Goal: Information Seeking & Learning: Learn about a topic

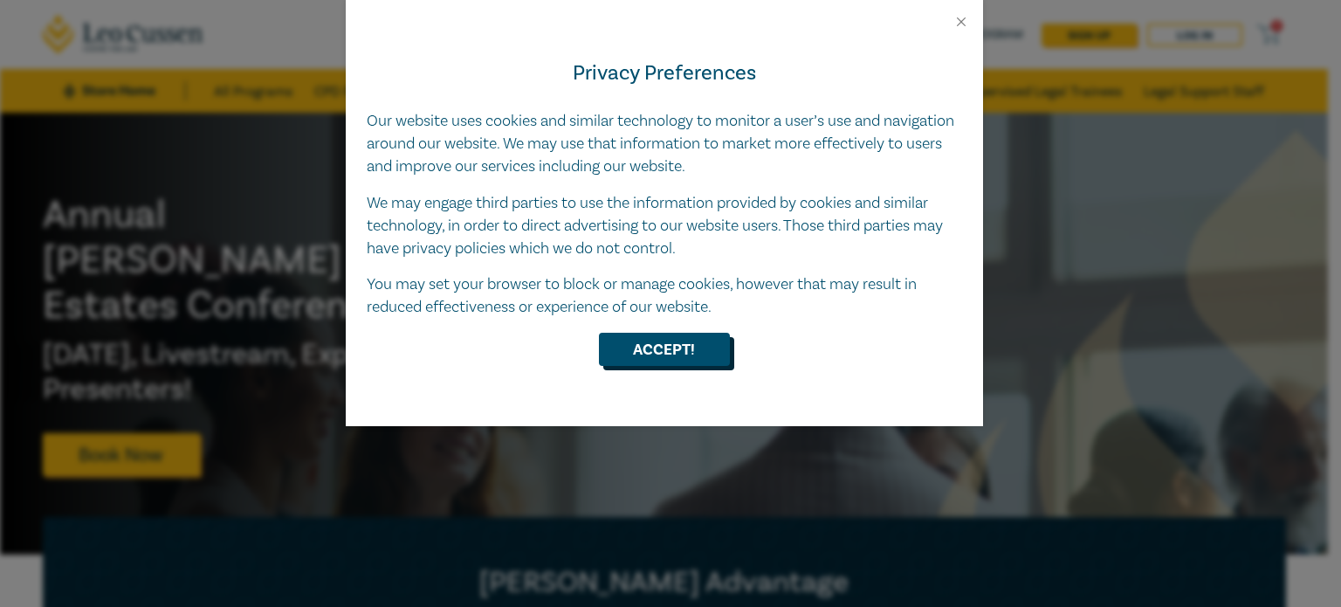
click at [701, 353] on button "Accept!" at bounding box center [664, 349] width 131 height 33
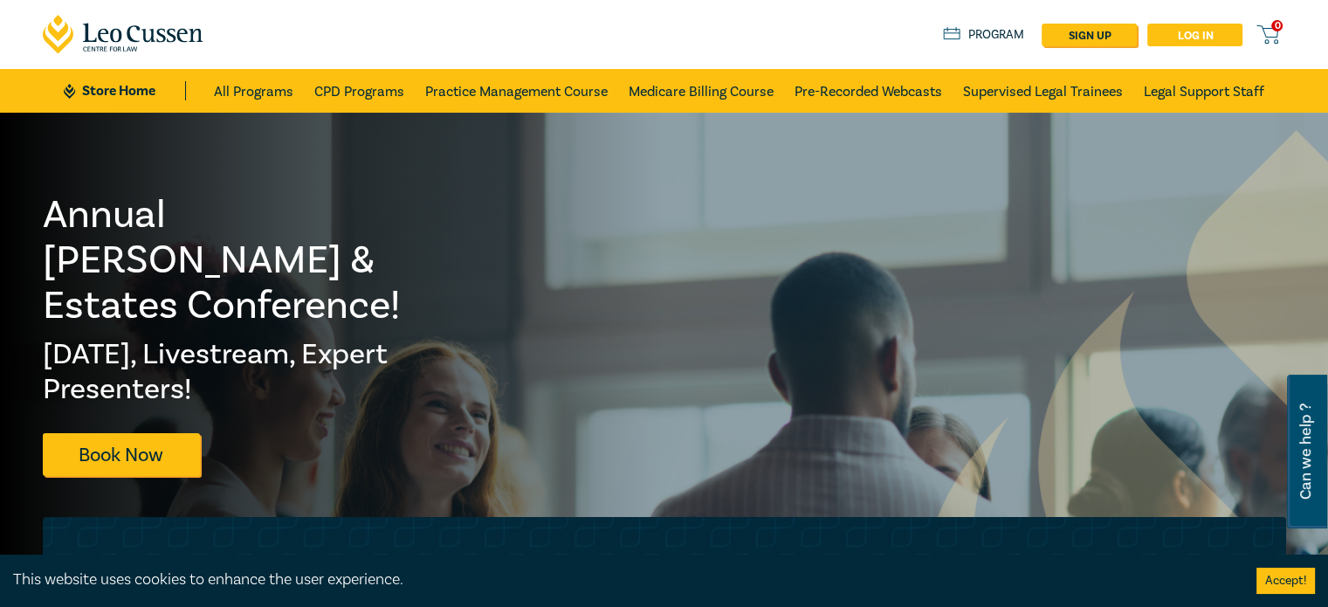
click at [1211, 35] on link "Log in" at bounding box center [1194, 35] width 95 height 23
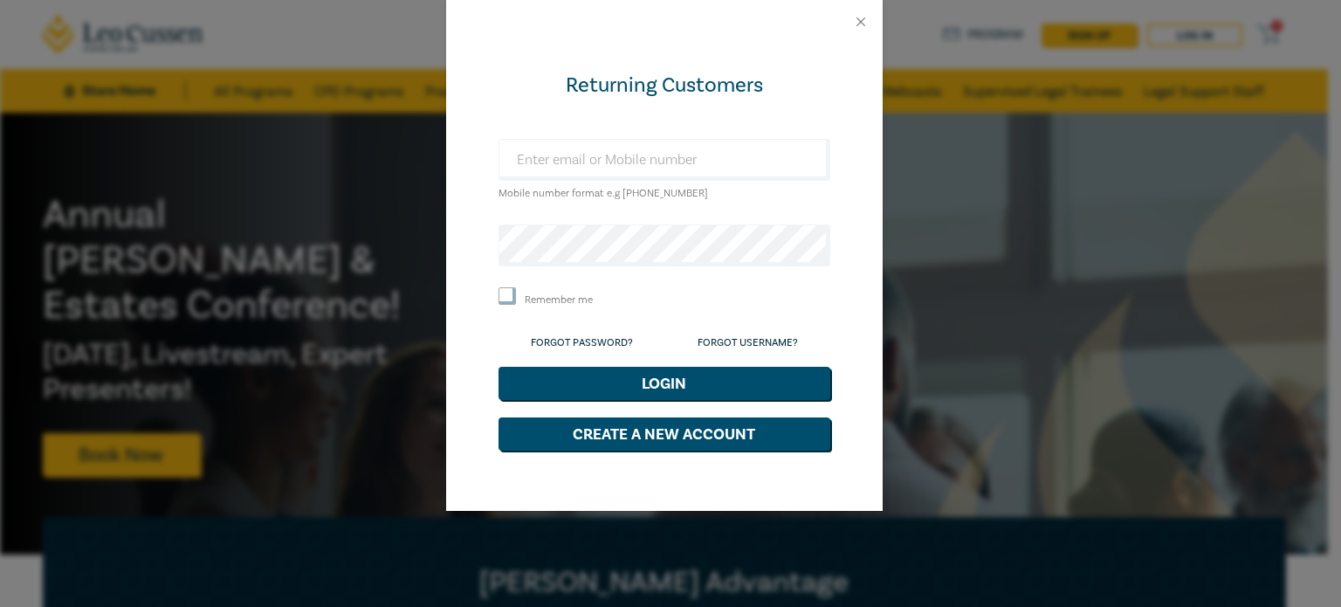
click at [697, 194] on div "Mobile number format e.g +61 000000000" at bounding box center [665, 171] width 332 height 65
click at [695, 159] on input "text" at bounding box center [665, 160] width 332 height 42
click at [687, 162] on input "text" at bounding box center [665, 160] width 332 height 42
type input "danielcha727@gmail.com"
click at [510, 295] on input "Remember me" at bounding box center [507, 295] width 17 height 17
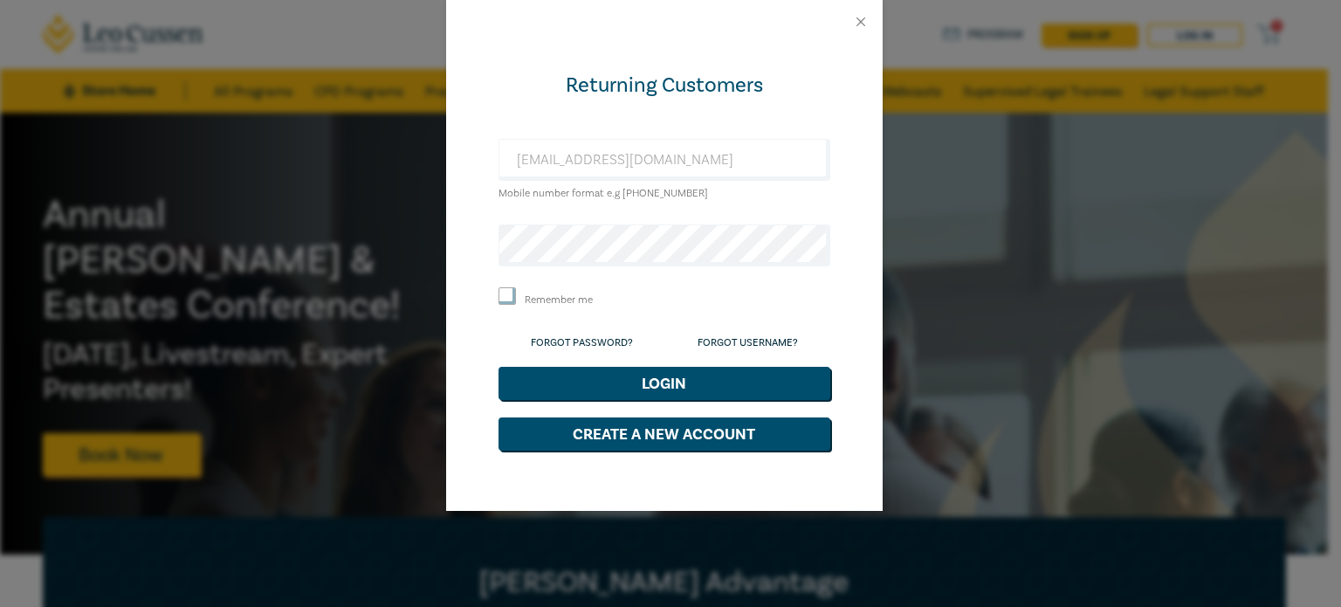
checkbox input "true"
click at [618, 377] on button "Login" at bounding box center [665, 383] width 332 height 33
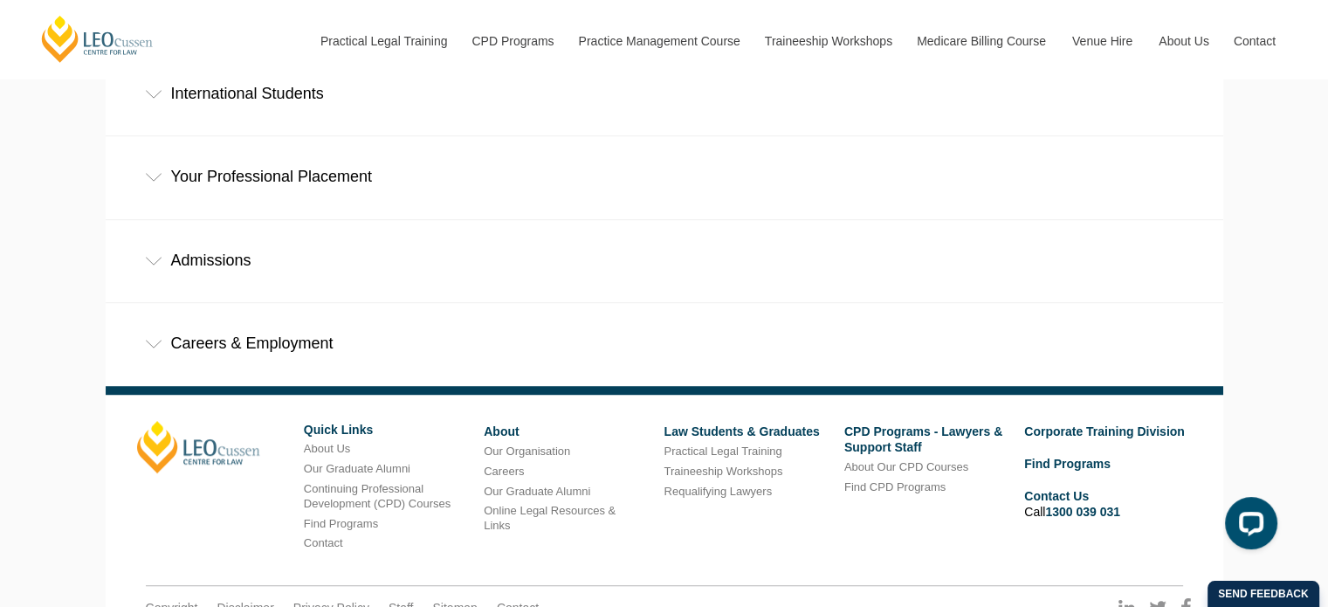
scroll to position [1135, 0]
click at [135, 302] on div "Careers & Employment" at bounding box center [665, 342] width 1118 height 81
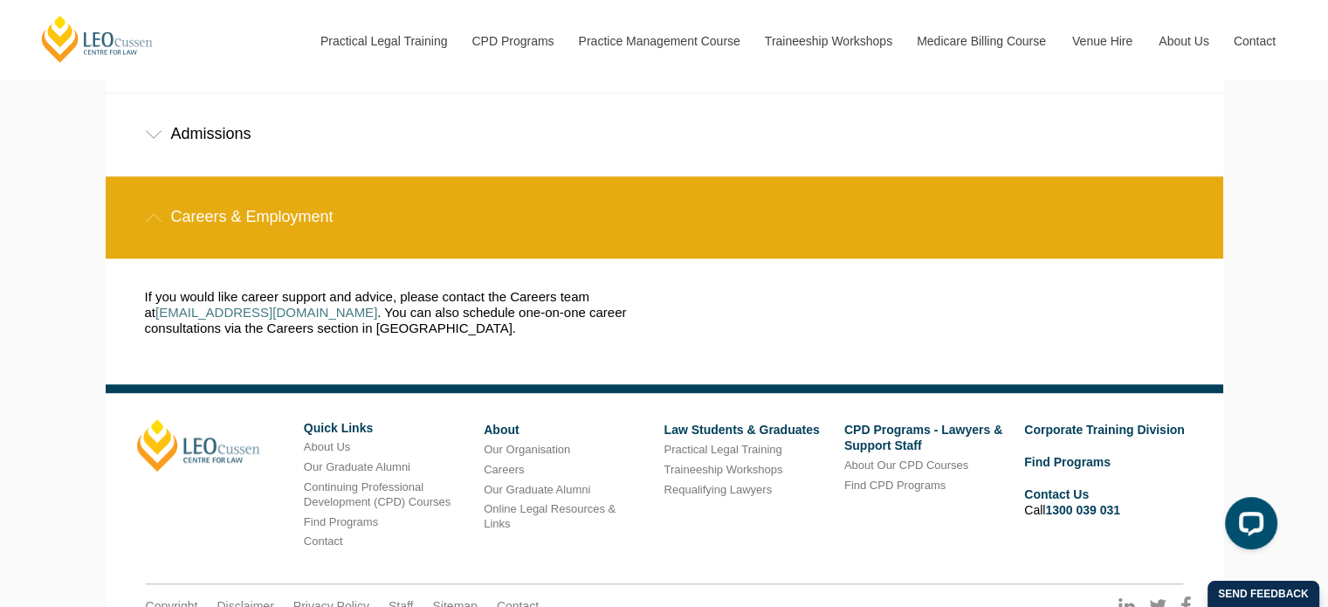
scroll to position [1287, 0]
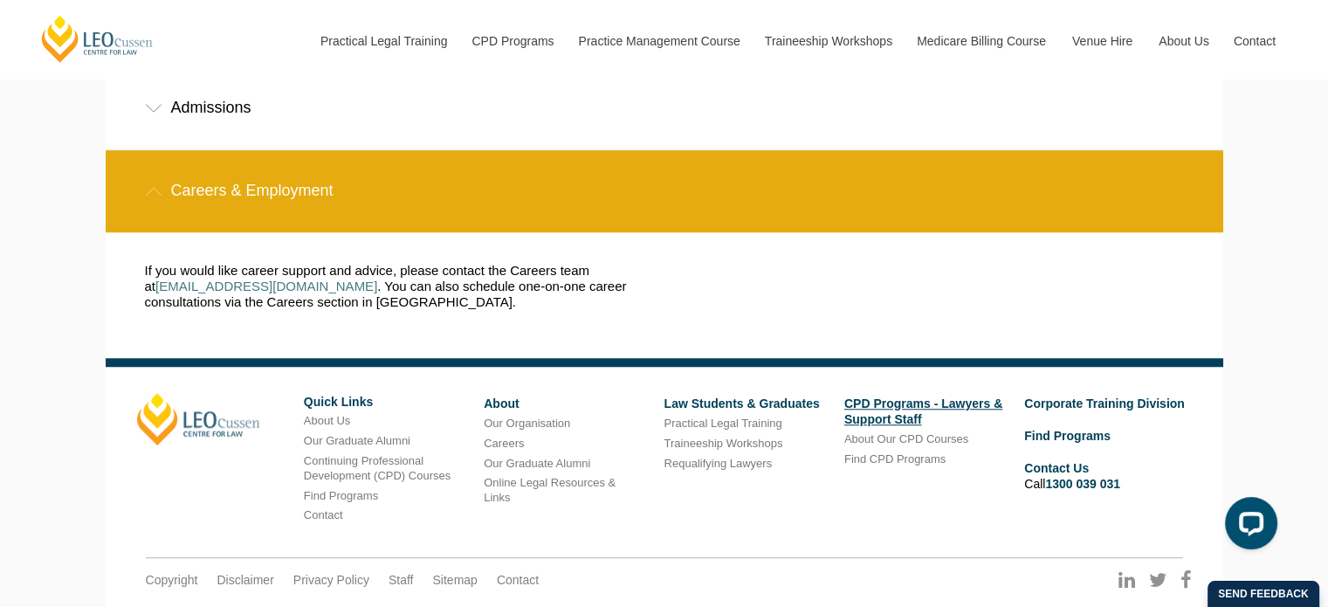
click at [884, 396] on link "CPD Programs - Lawyers & Support Staff" at bounding box center [923, 411] width 158 height 30
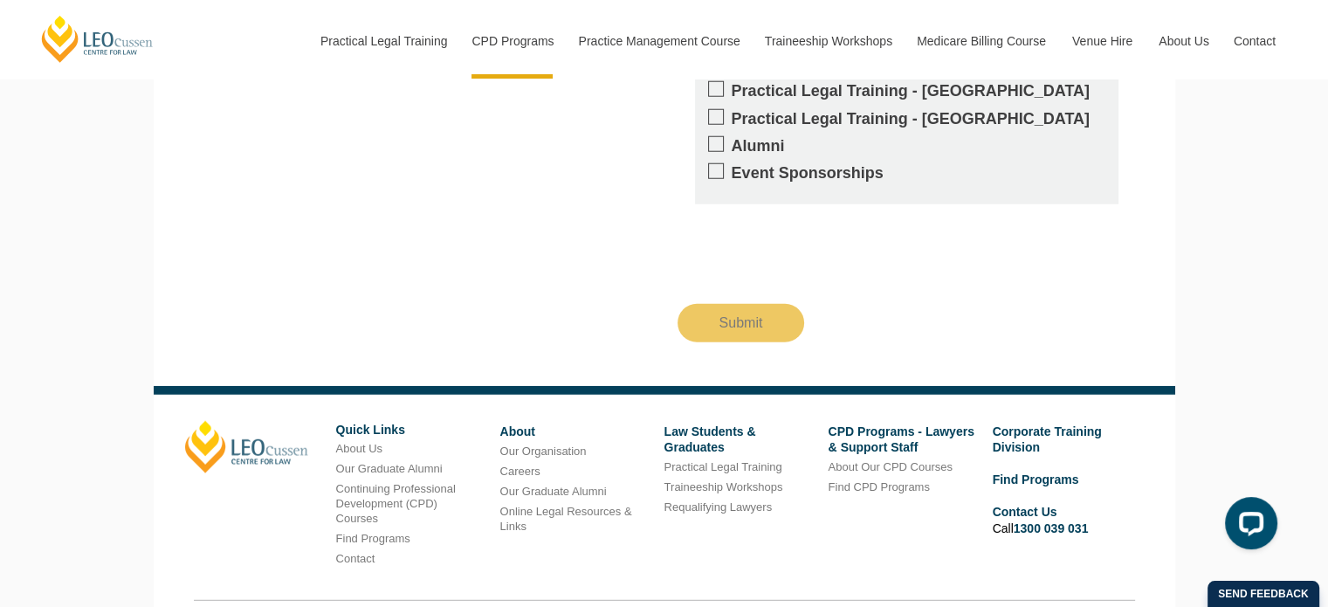
scroll to position [4680, 0]
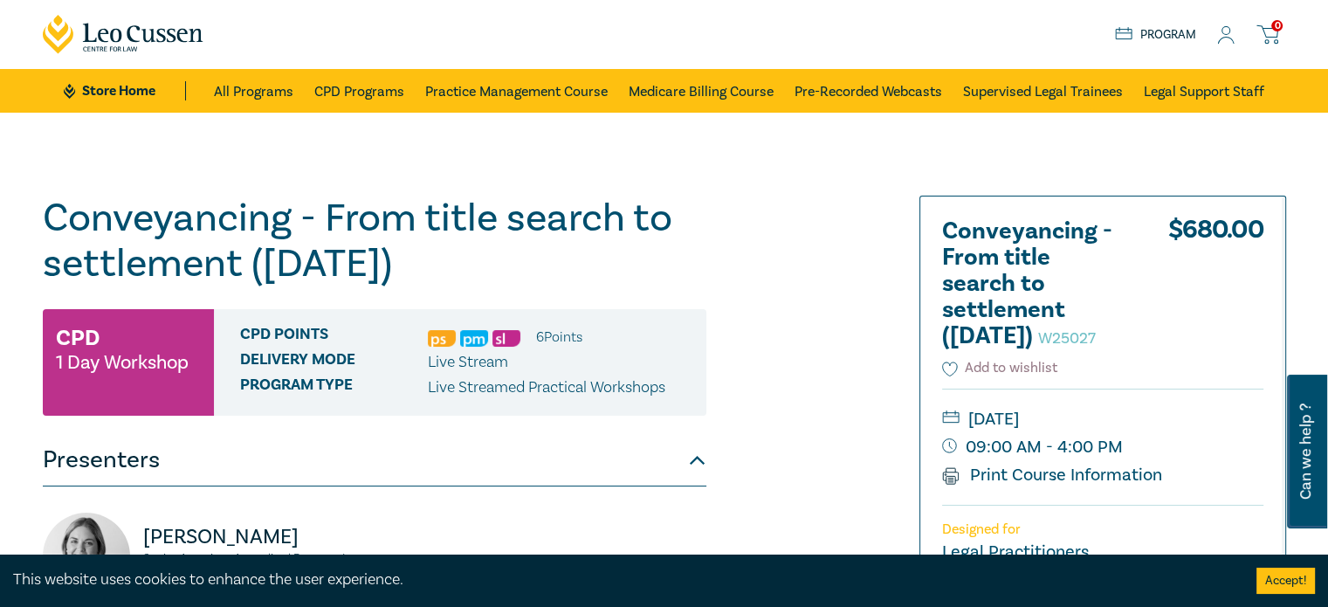
click at [942, 376] on icon at bounding box center [949, 369] width 15 height 14
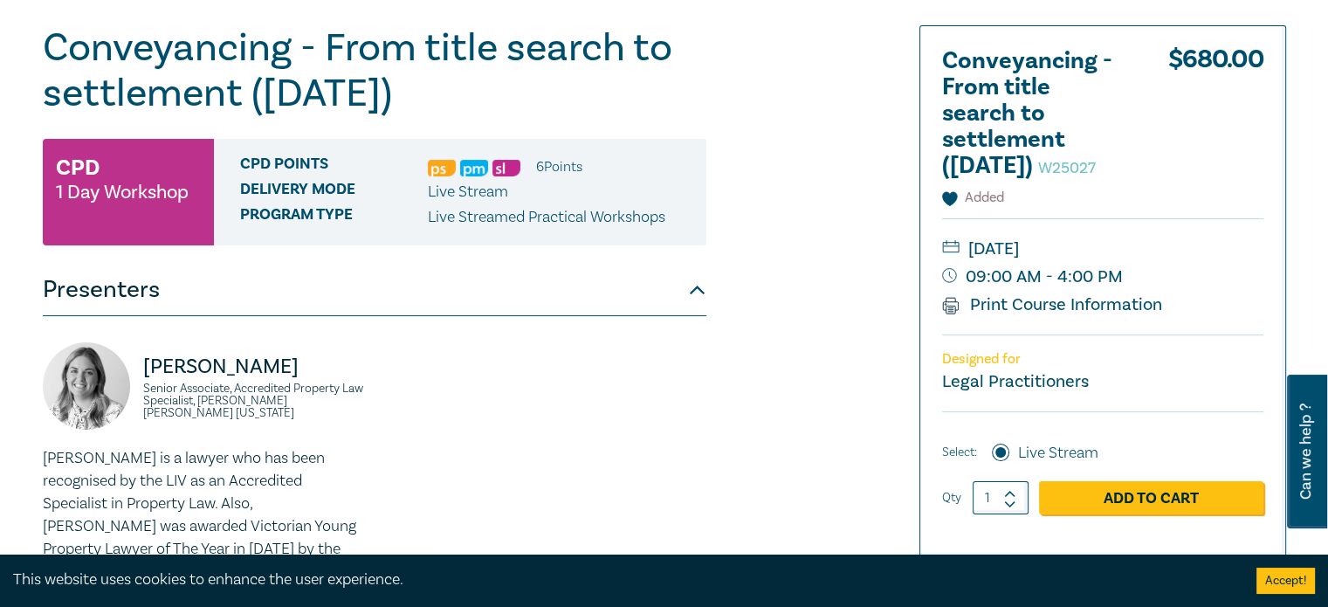
scroll to position [175, 0]
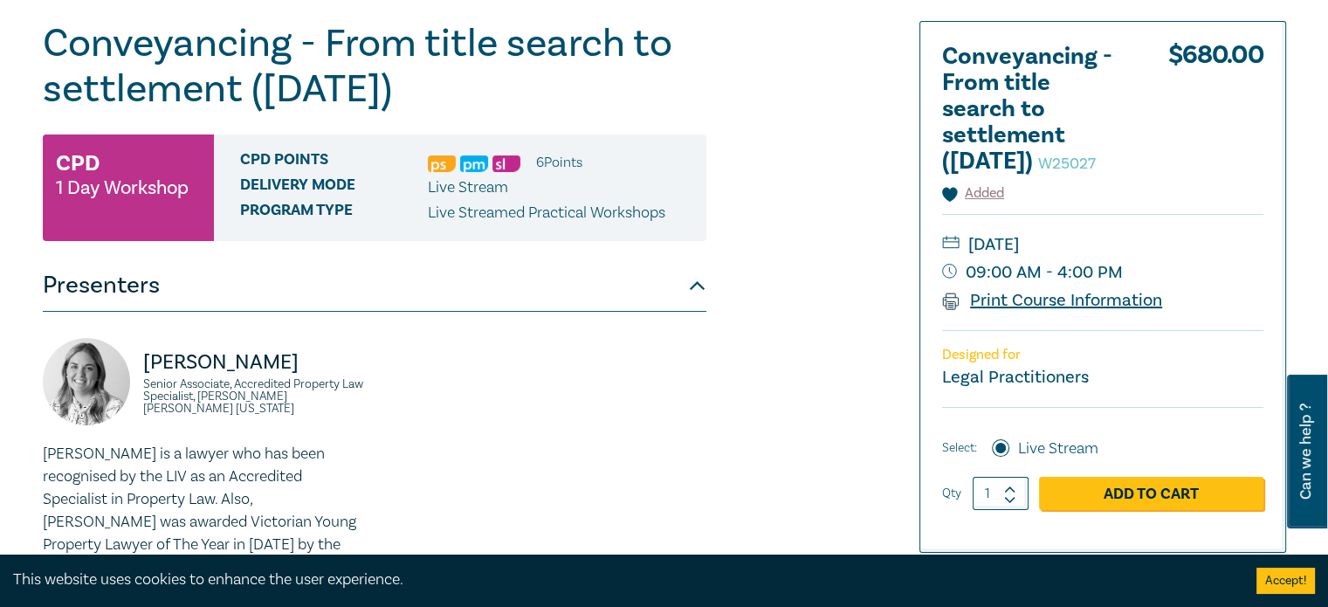
click at [1043, 312] on link "Print Course Information" at bounding box center [1052, 300] width 221 height 23
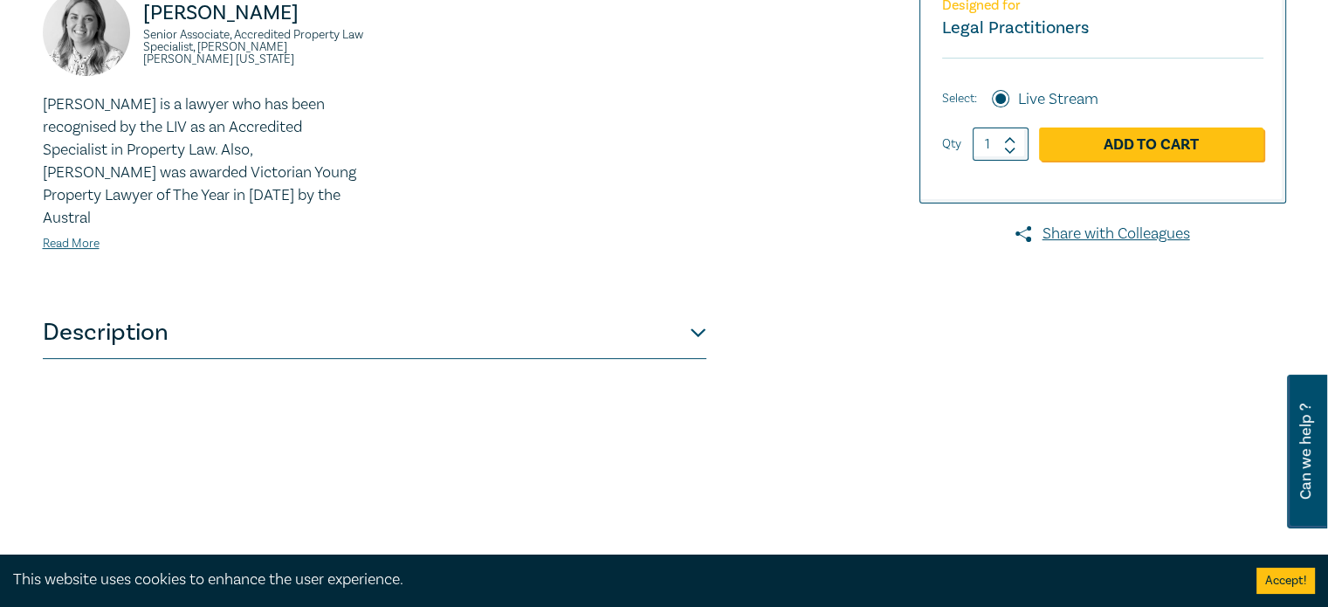
scroll to position [611, 0]
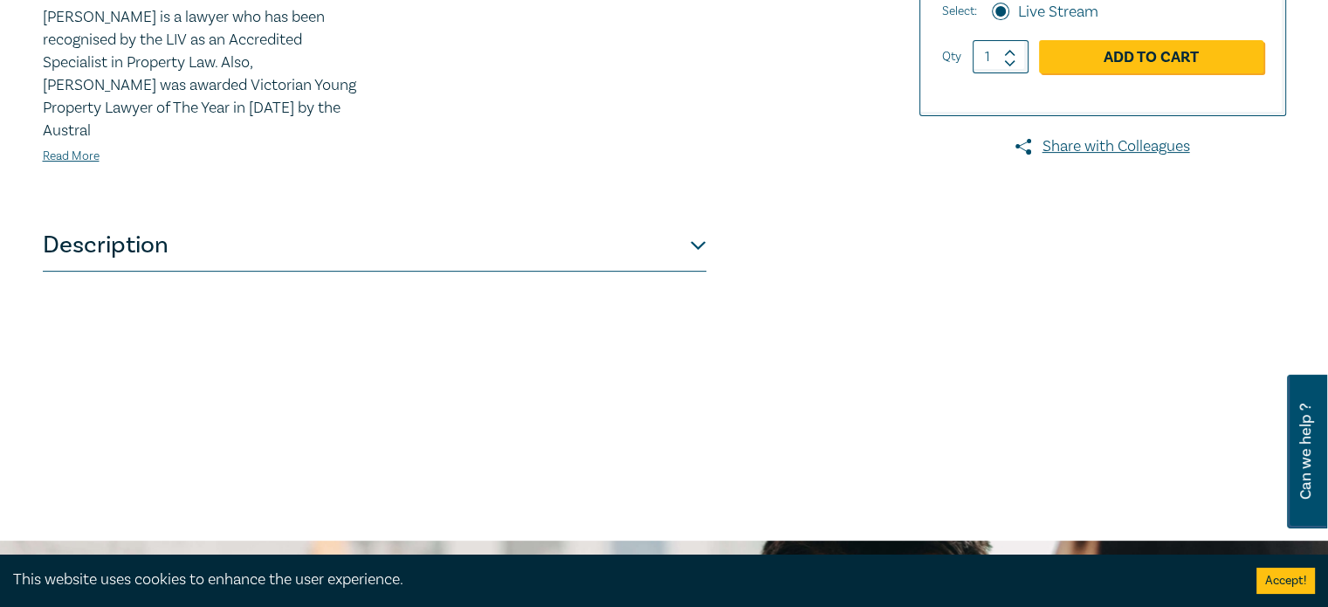
click at [696, 224] on button "Description" at bounding box center [375, 245] width 664 height 52
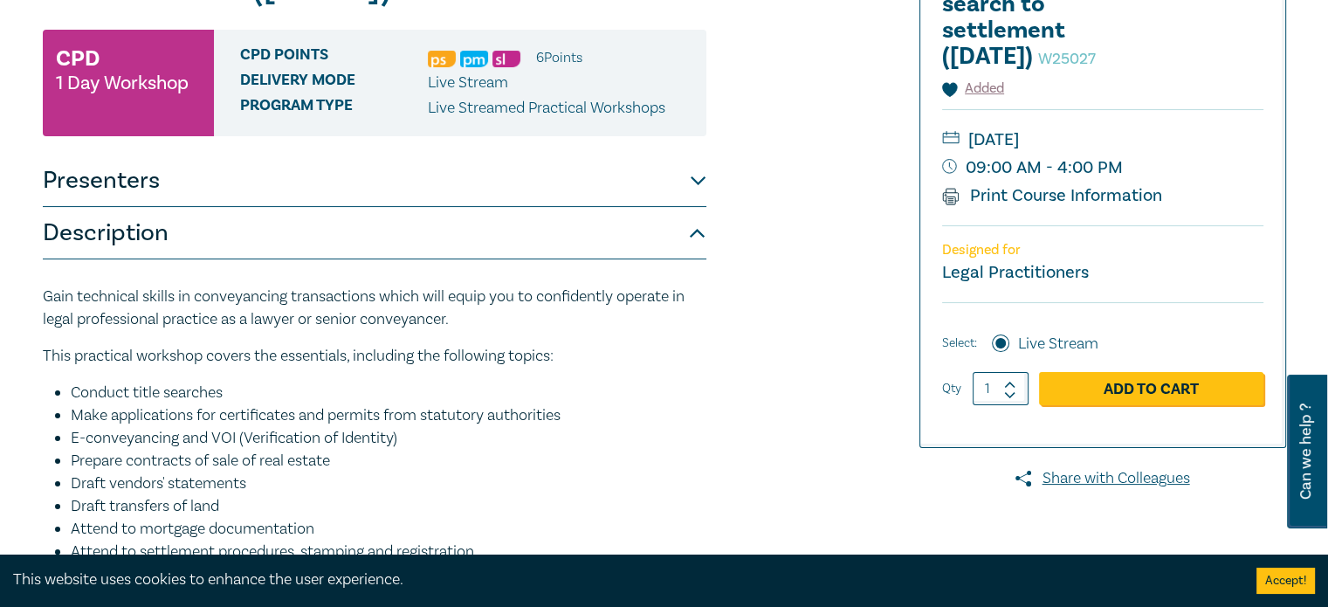
scroll to position [0, 0]
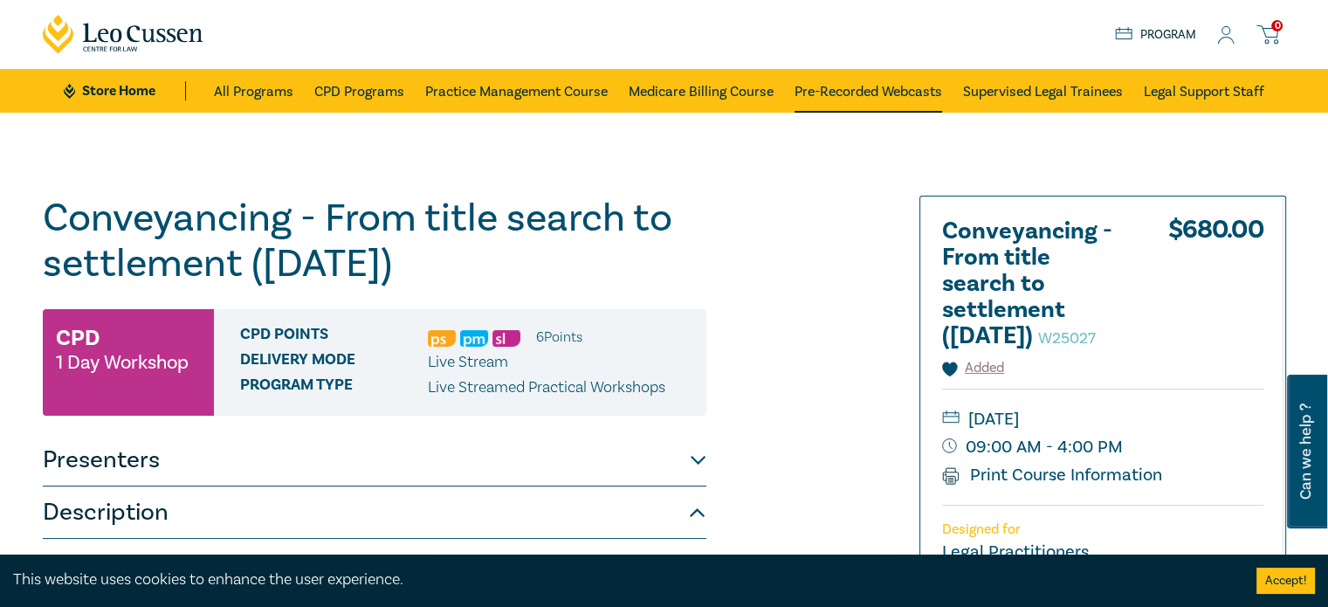
click at [834, 101] on link "Pre-Recorded Webcasts" at bounding box center [869, 91] width 148 height 44
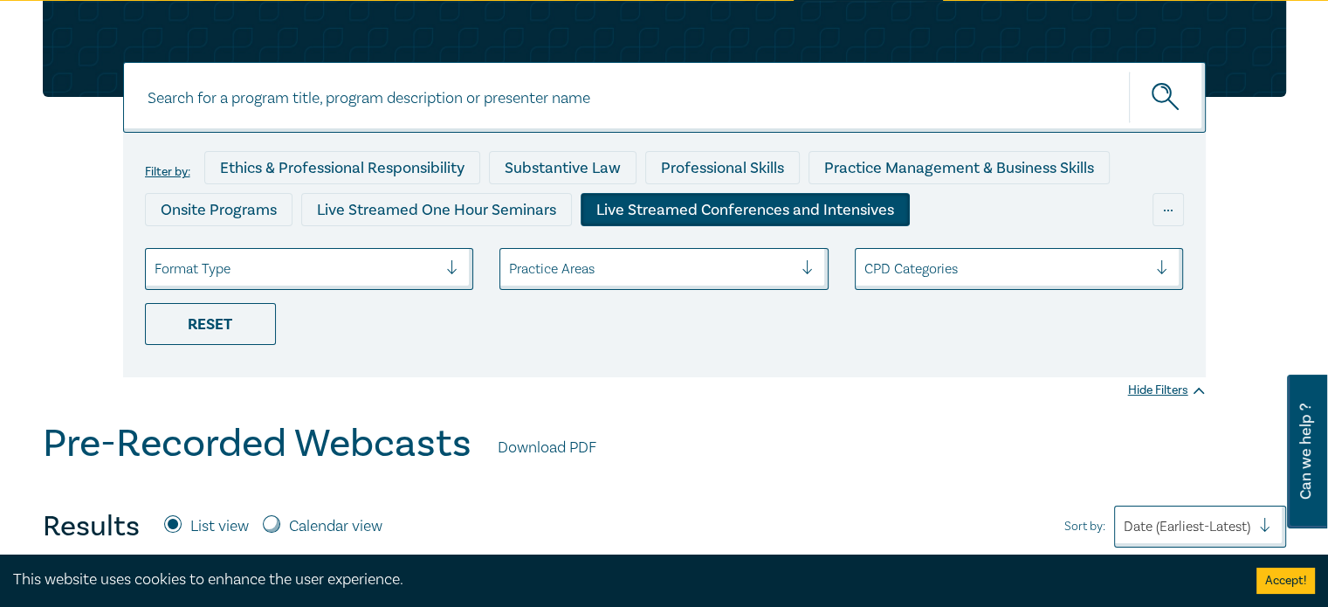
scroll to position [87, 0]
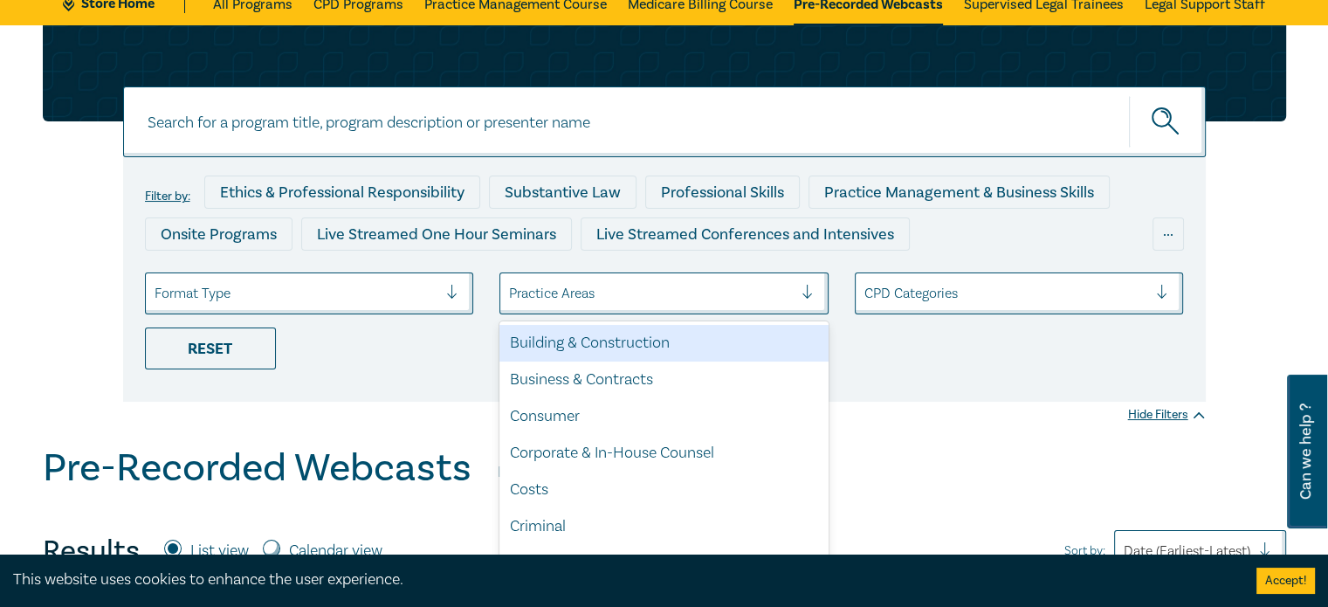
click at [589, 297] on div at bounding box center [651, 293] width 284 height 23
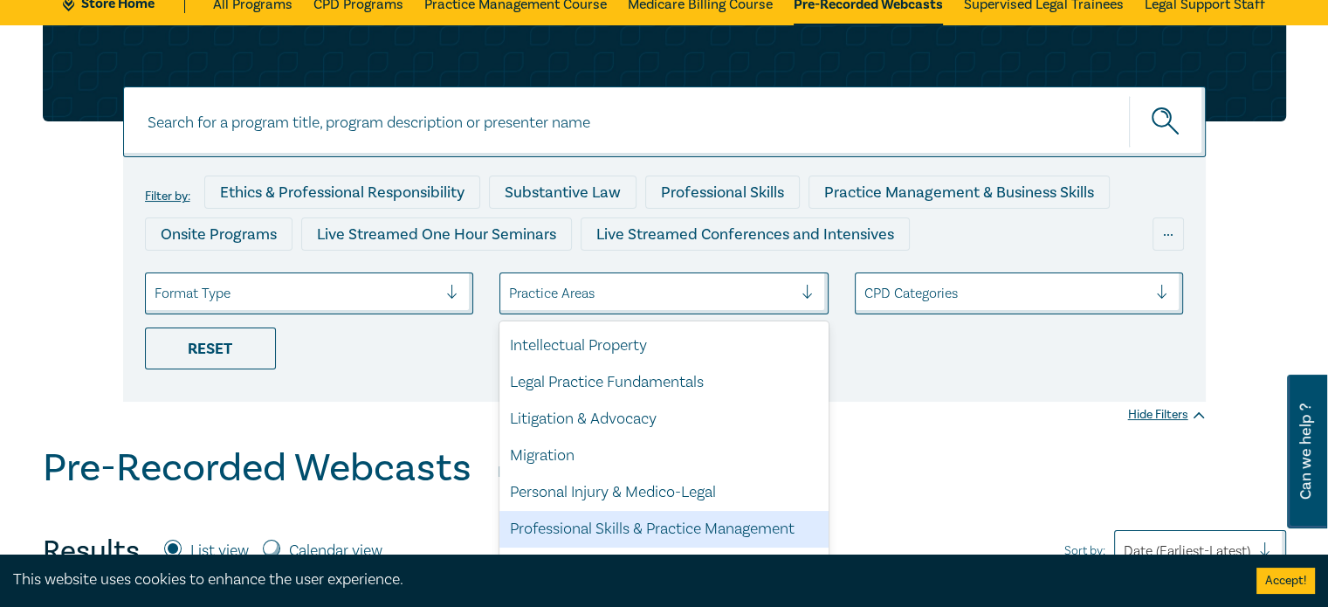
scroll to position [513, 0]
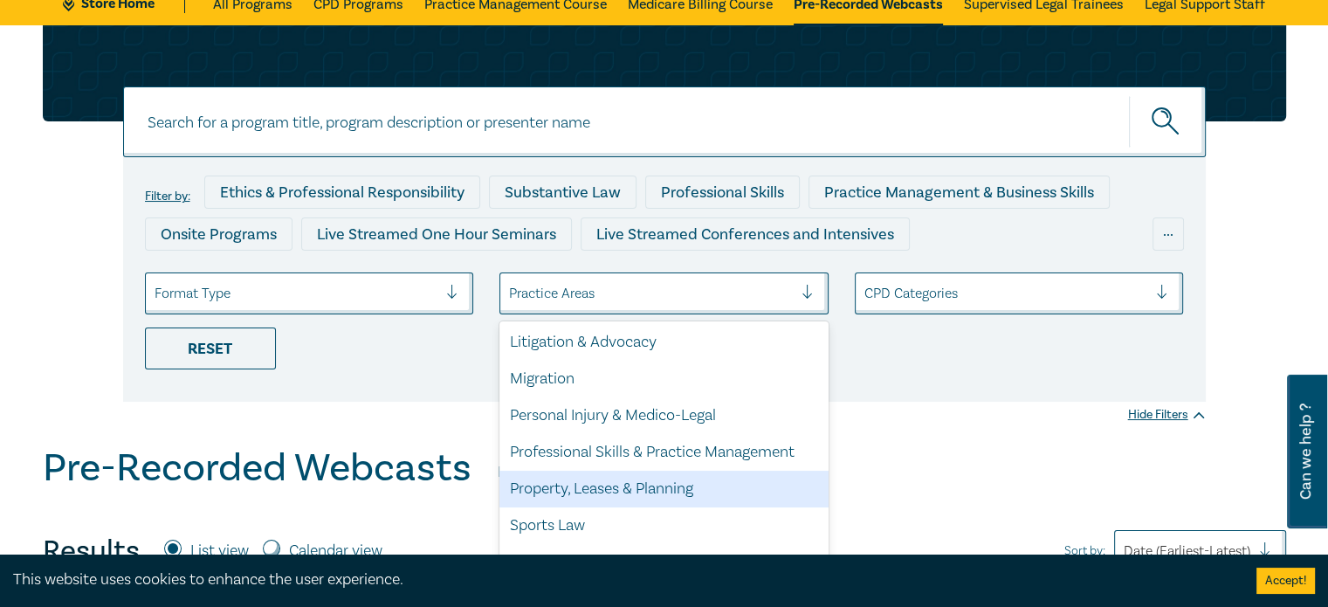
click at [679, 485] on div "Property, Leases & Planning" at bounding box center [663, 489] width 329 height 37
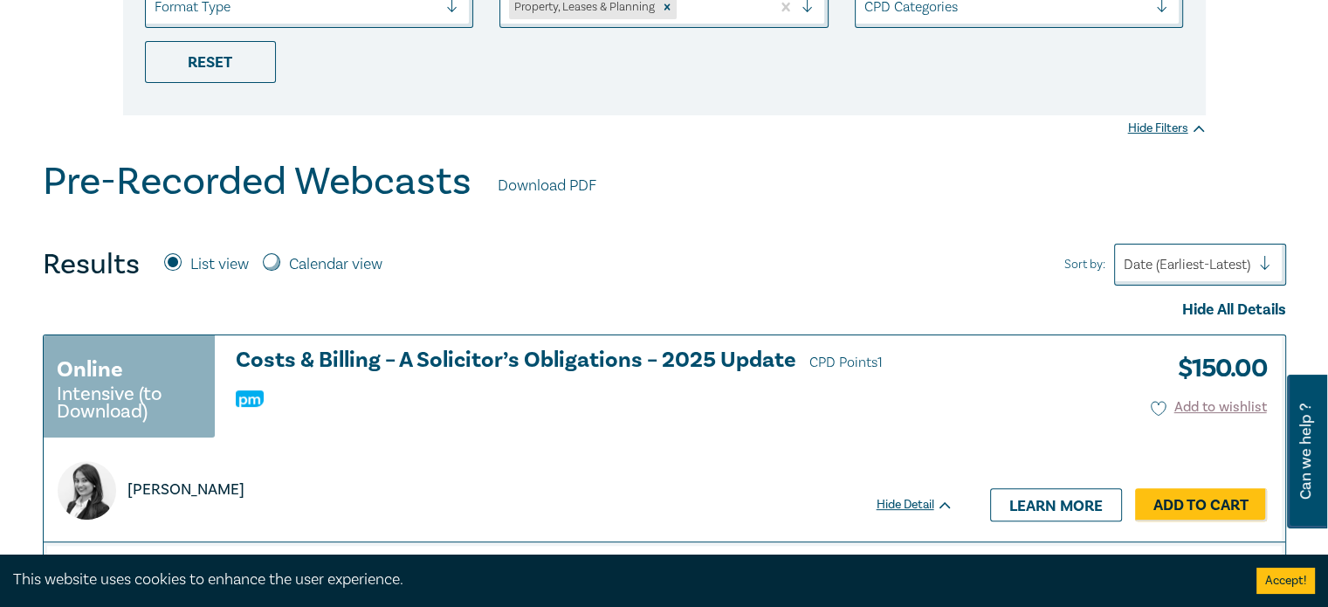
scroll to position [262, 0]
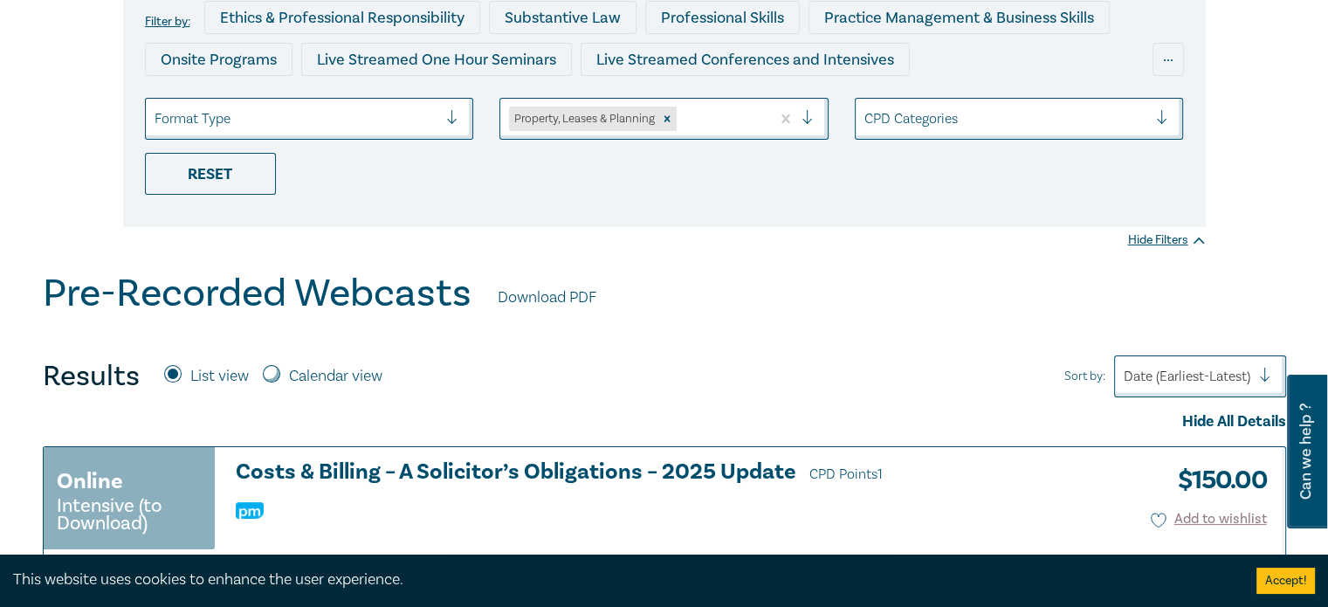
click at [737, 259] on div "Filter by: Ethics & Professional Responsibility Substantive Law Professional Sk…" at bounding box center [664, 61] width 1328 height 420
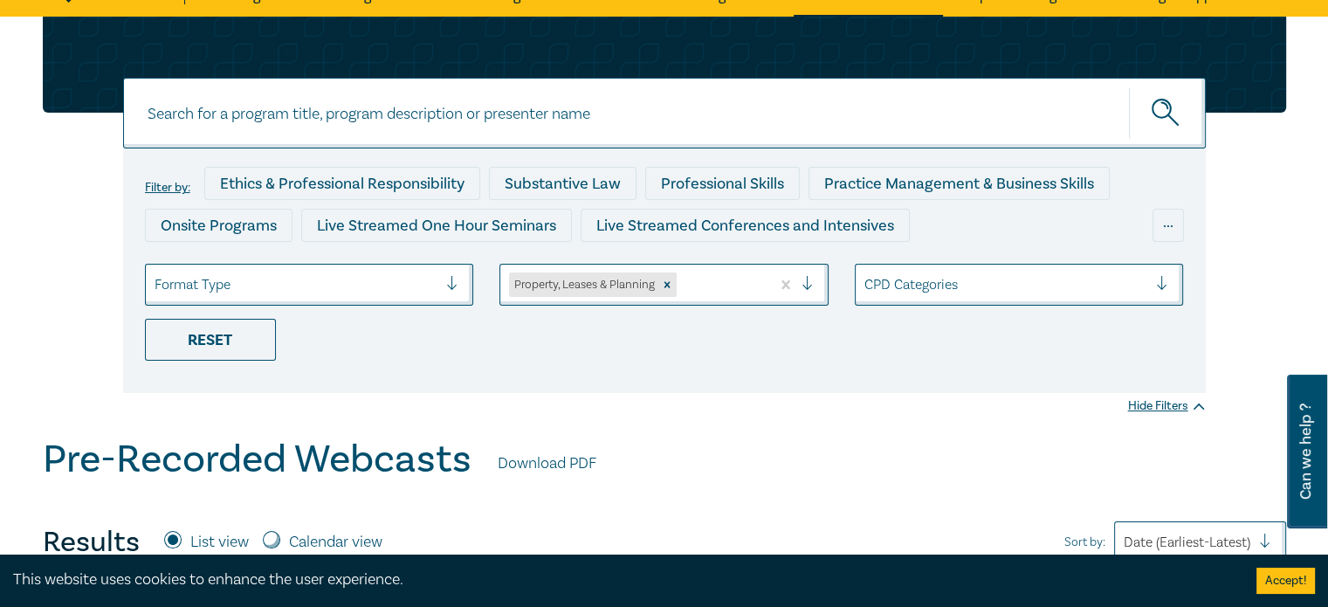
scroll to position [0, 0]
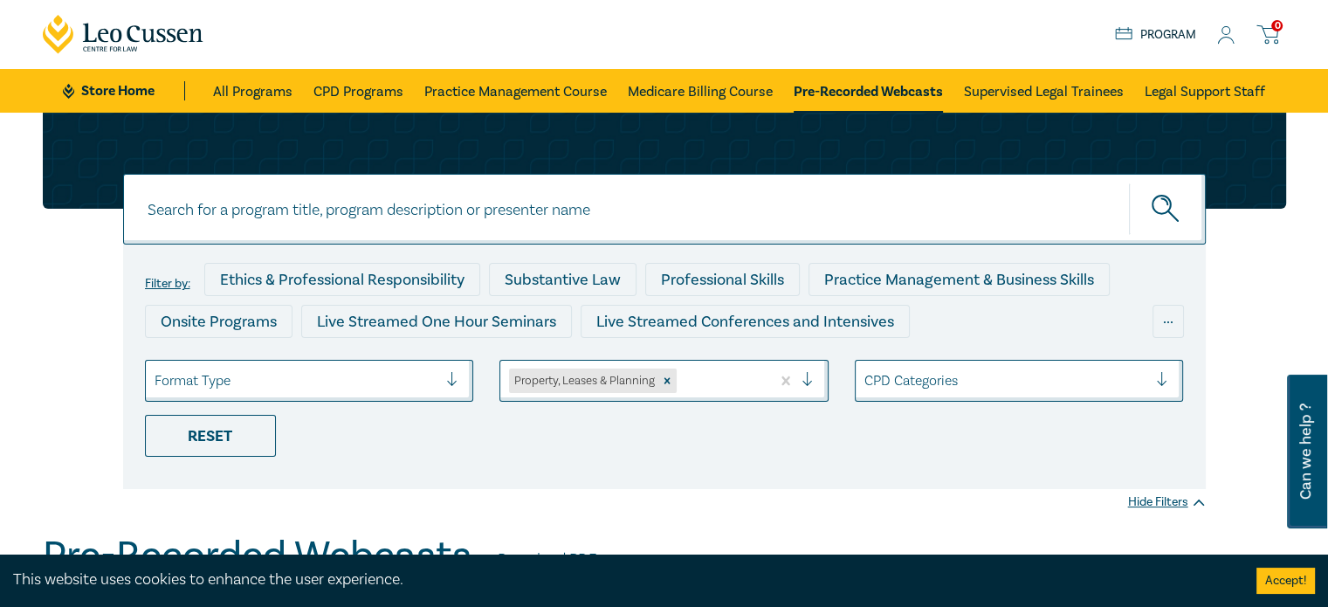
click at [705, 386] on div "Property, Leases & Planning" at bounding box center [663, 381] width 329 height 42
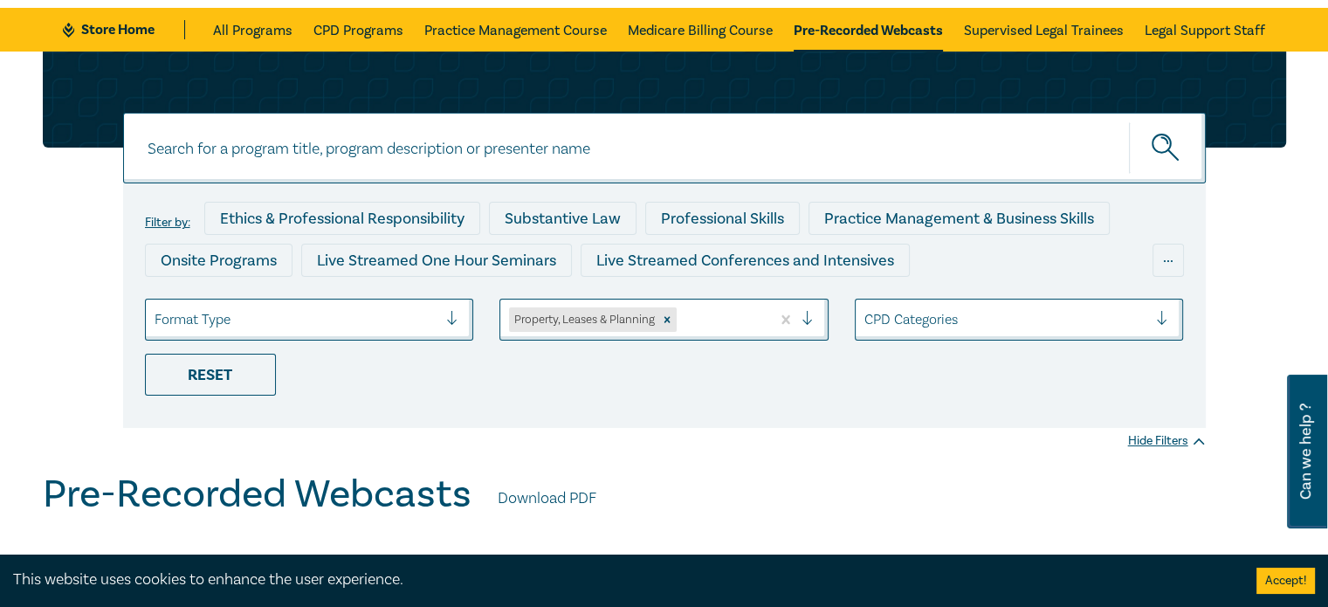
scroll to position [70, 0]
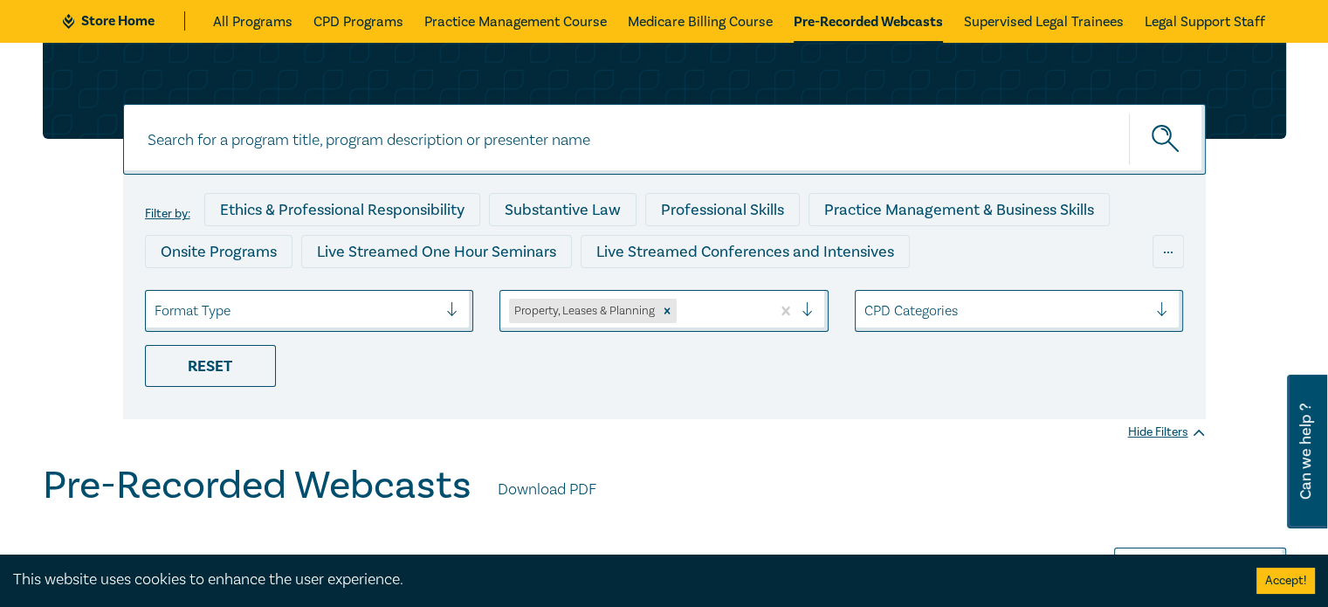
click at [984, 380] on ul "Format Type Property, Leases & Planning CPD Categories Reset" at bounding box center [664, 338] width 1065 height 97
click at [442, 314] on div "Format Type" at bounding box center [296, 311] width 301 height 30
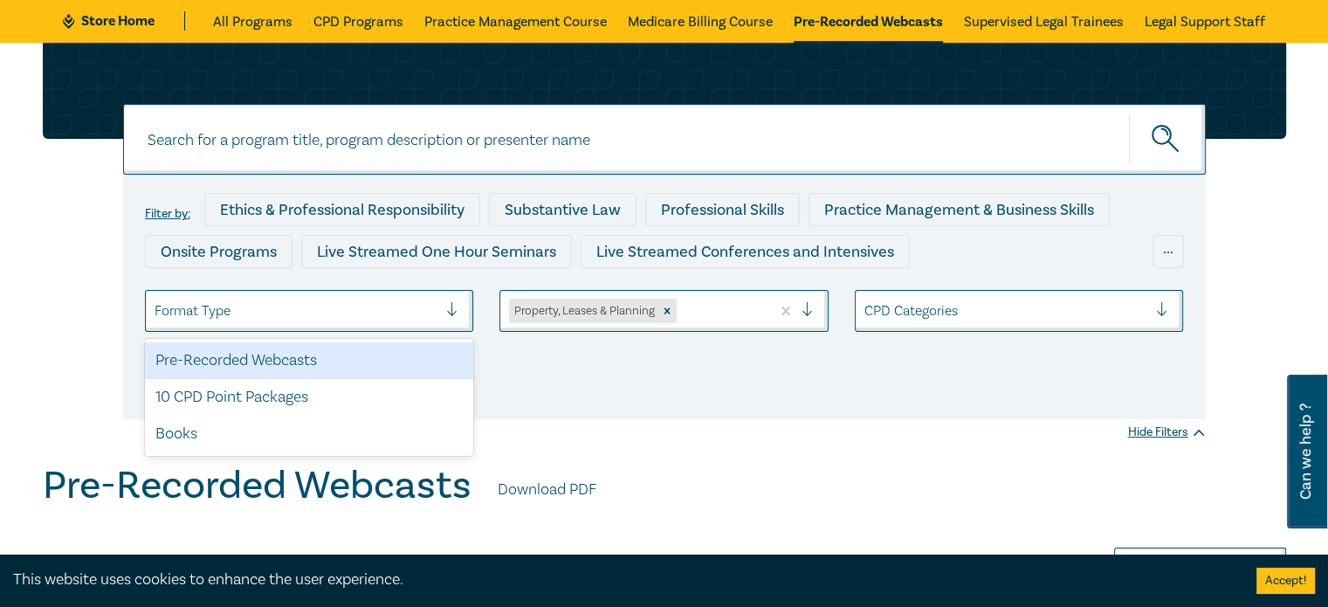
click at [392, 357] on div "Pre-Recorded Webcasts" at bounding box center [309, 360] width 329 height 37
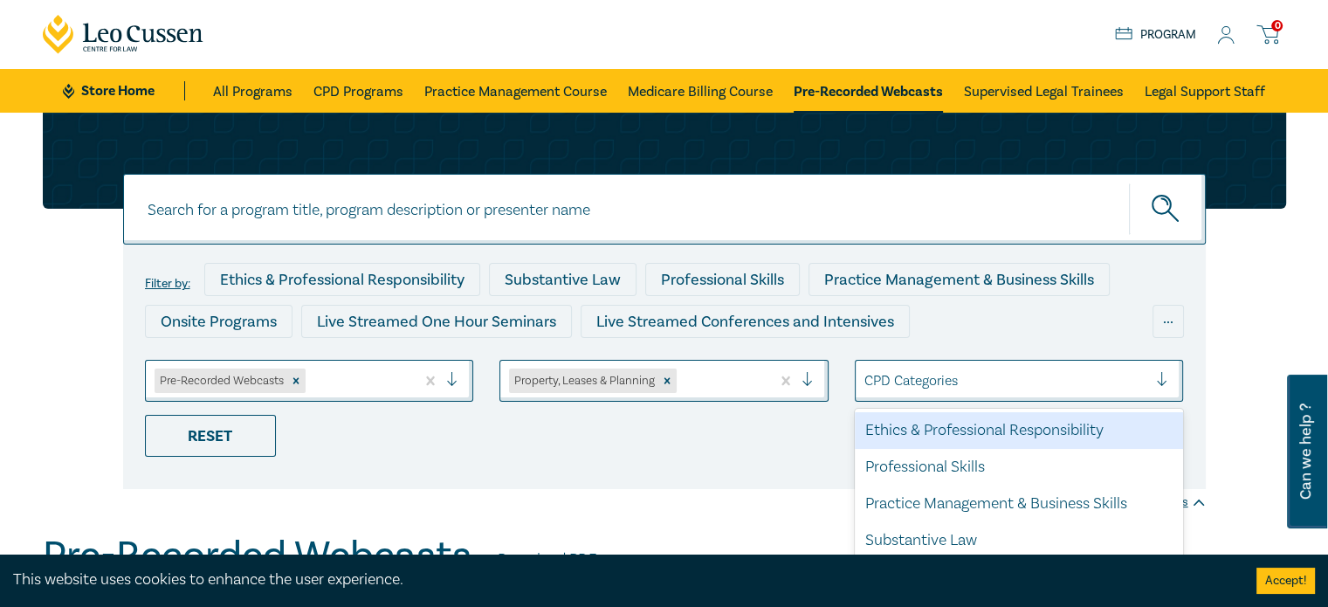
click at [946, 384] on div at bounding box center [1006, 380] width 284 height 23
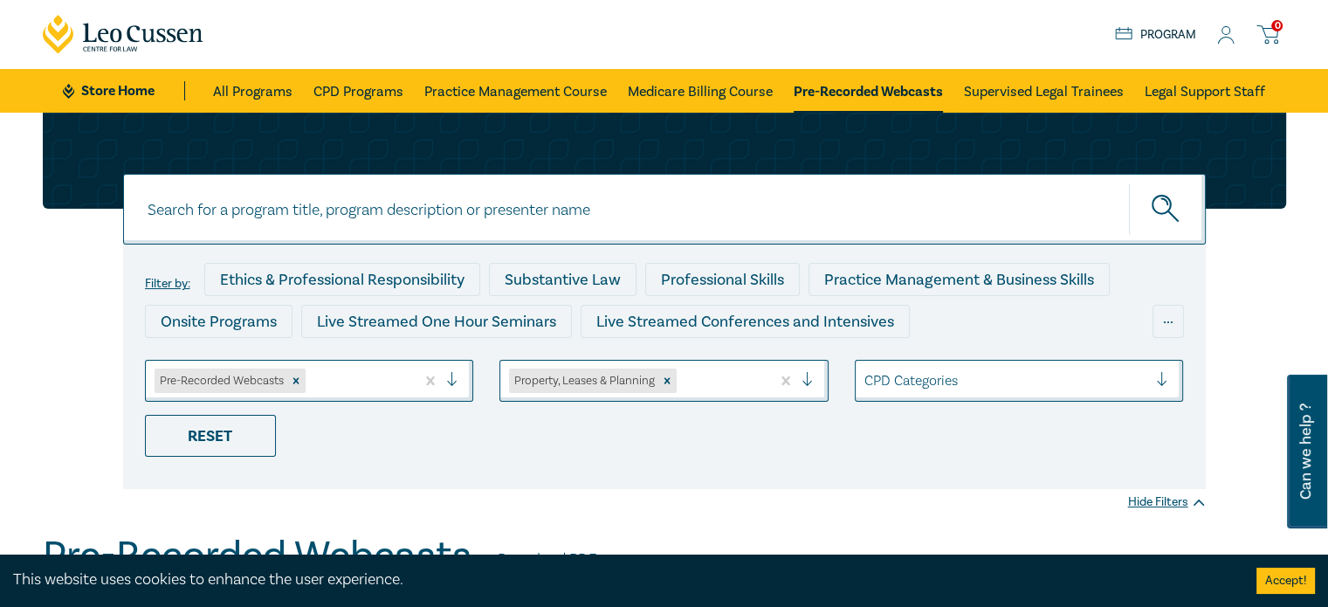
click at [639, 458] on div "Filter by: Ethics & Professional Responsibility Substantive Law Professional Sk…" at bounding box center [664, 366] width 1083 height 244
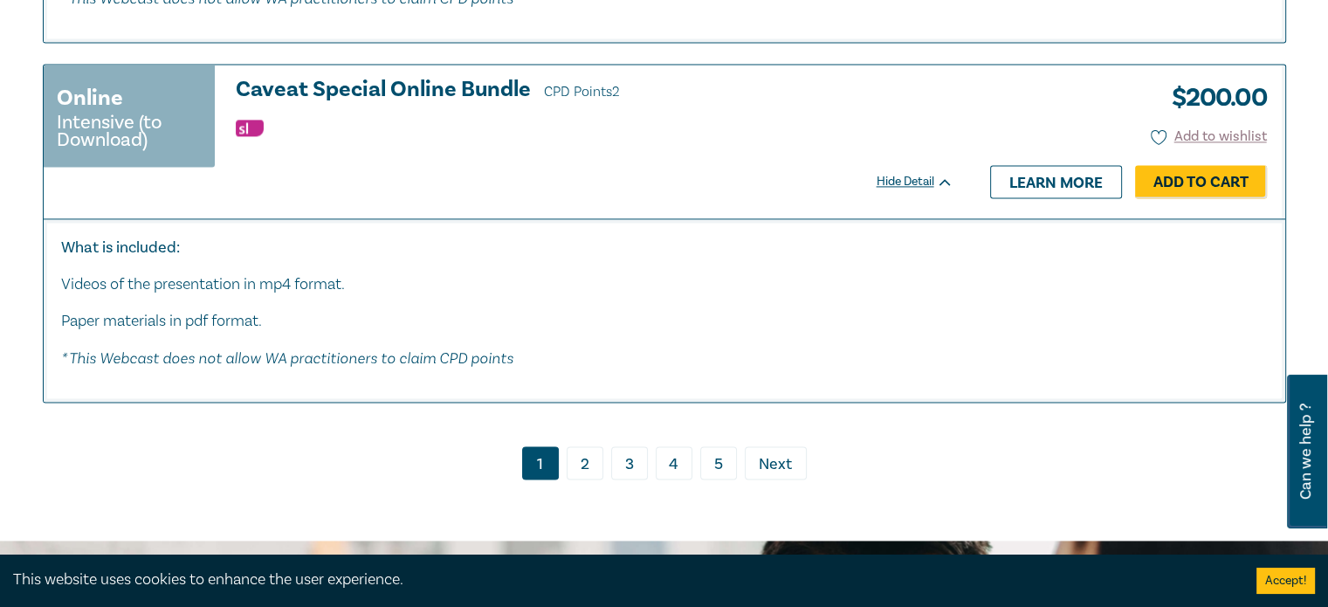
scroll to position [9168, 0]
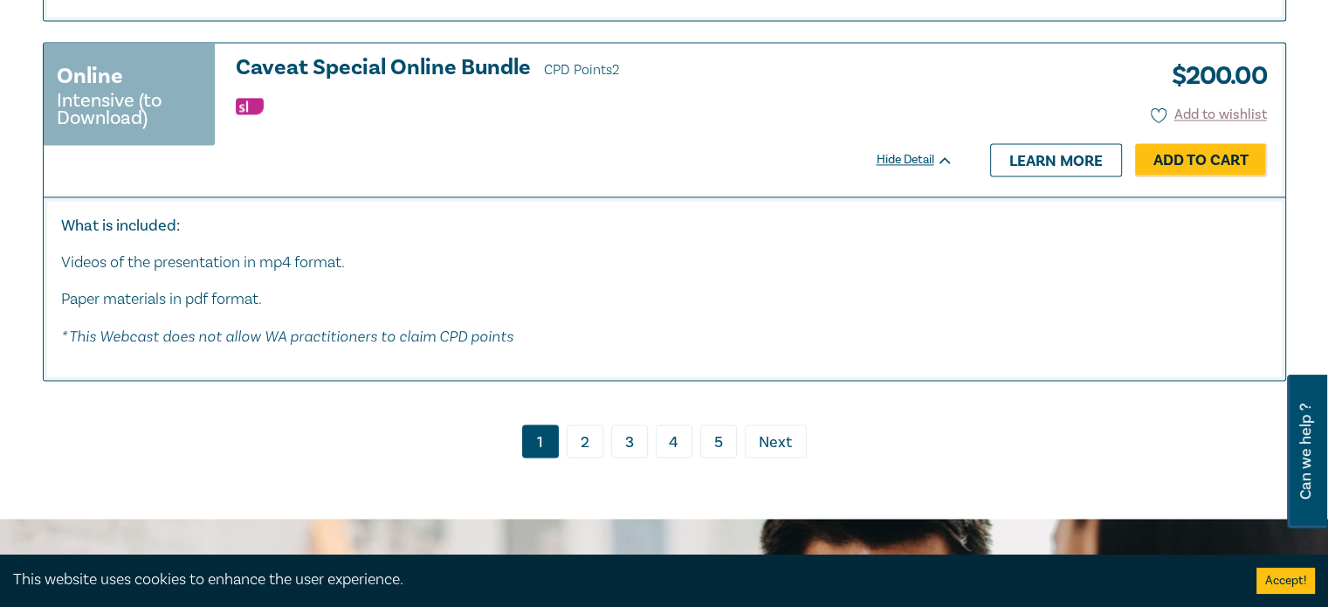
click at [587, 446] on link "2" at bounding box center [585, 440] width 37 height 33
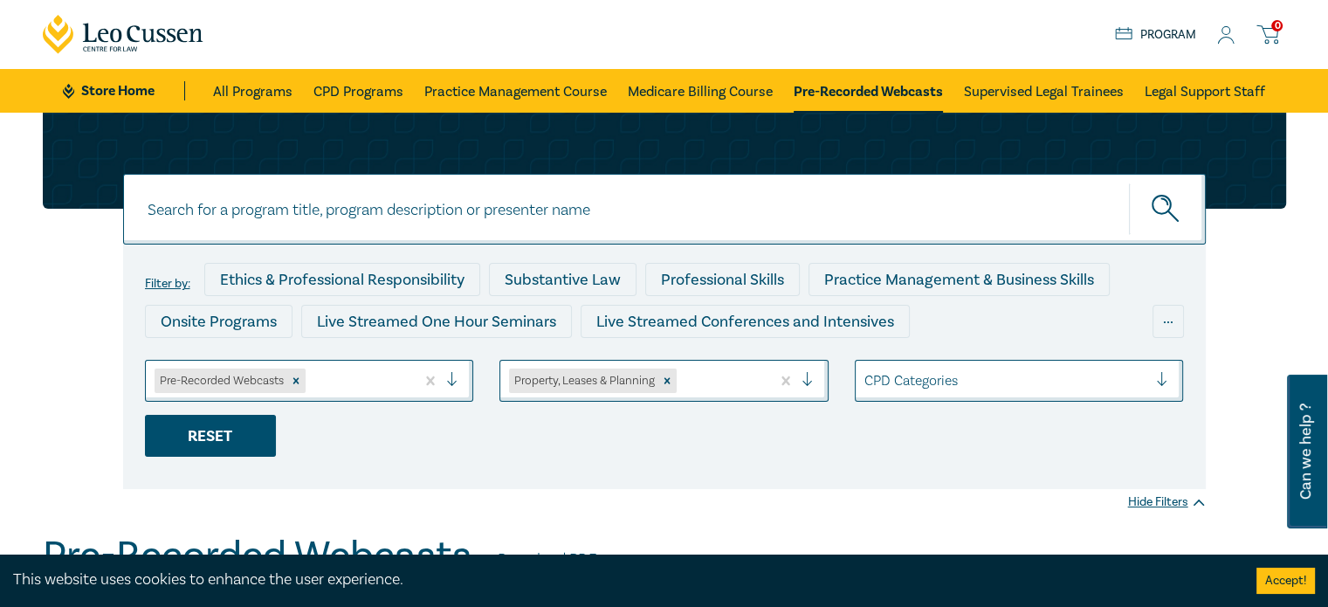
click at [239, 431] on div "Reset" at bounding box center [210, 436] width 131 height 42
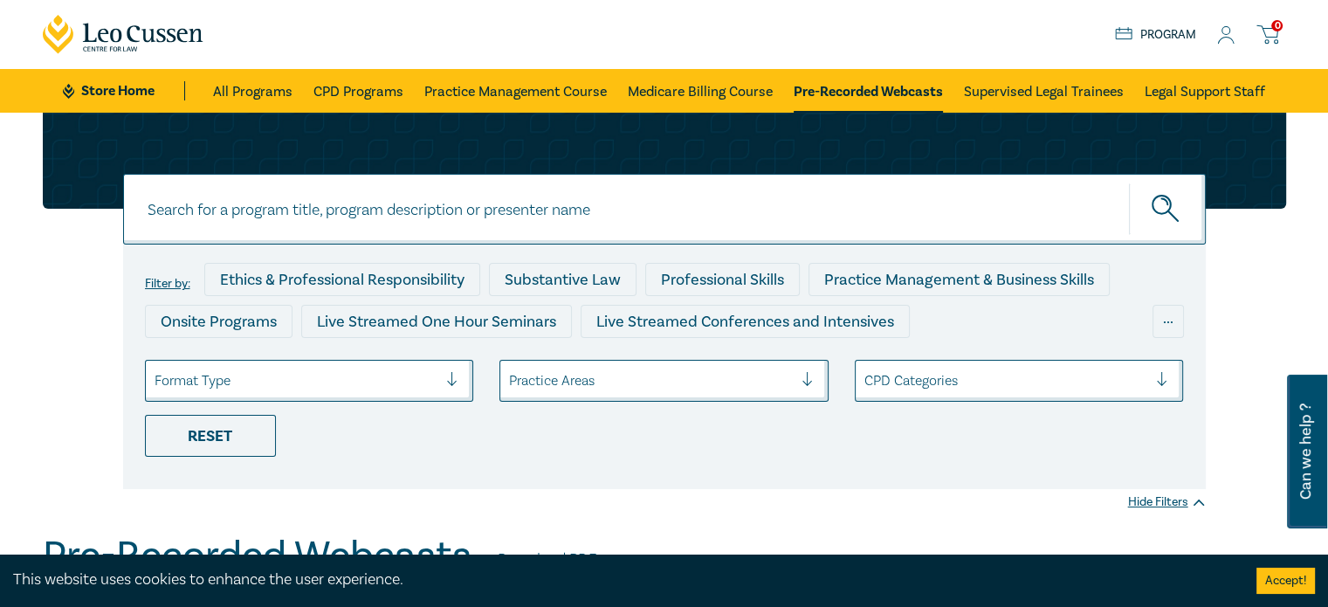
click at [304, 223] on input at bounding box center [664, 209] width 1083 height 71
click at [1129, 182] on button "submit" at bounding box center [1167, 208] width 77 height 53
drag, startPoint x: 259, startPoint y: 214, endPoint x: 154, endPoint y: 216, distance: 105.7
click at [136, 217] on input "conveyance" at bounding box center [664, 209] width 1083 height 71
click at [1129, 182] on button "submit" at bounding box center [1167, 208] width 77 height 53
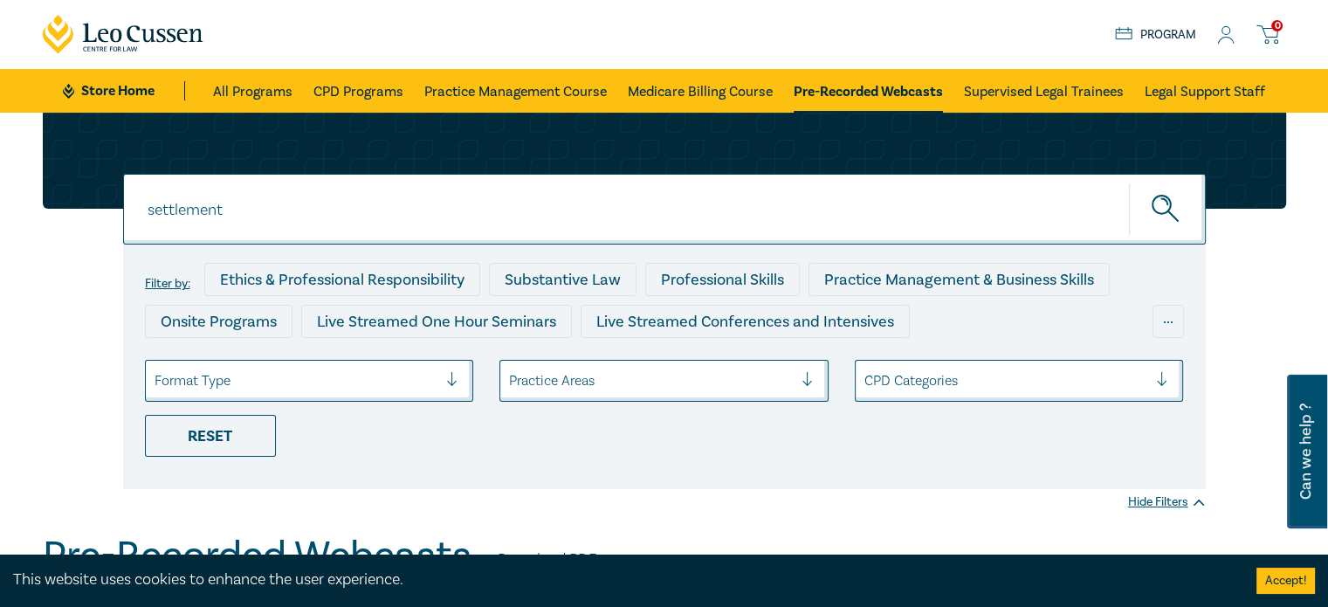
drag, startPoint x: 265, startPoint y: 221, endPoint x: 79, endPoint y: 219, distance: 186.0
click at [79, 219] on div "settlement settlement settlement Filter by: Ethics & Professional Responsibilit…" at bounding box center [664, 301] width 1264 height 376
type input "property"
click at [1129, 182] on button "submit" at bounding box center [1167, 208] width 77 height 53
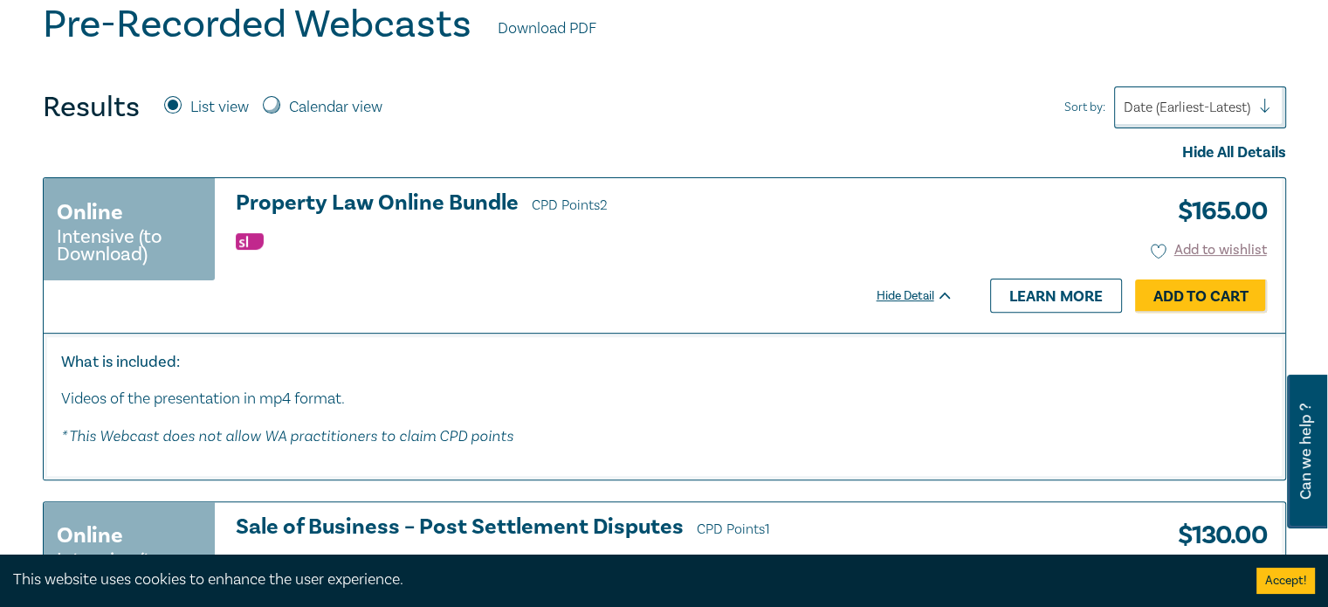
scroll to position [524, 0]
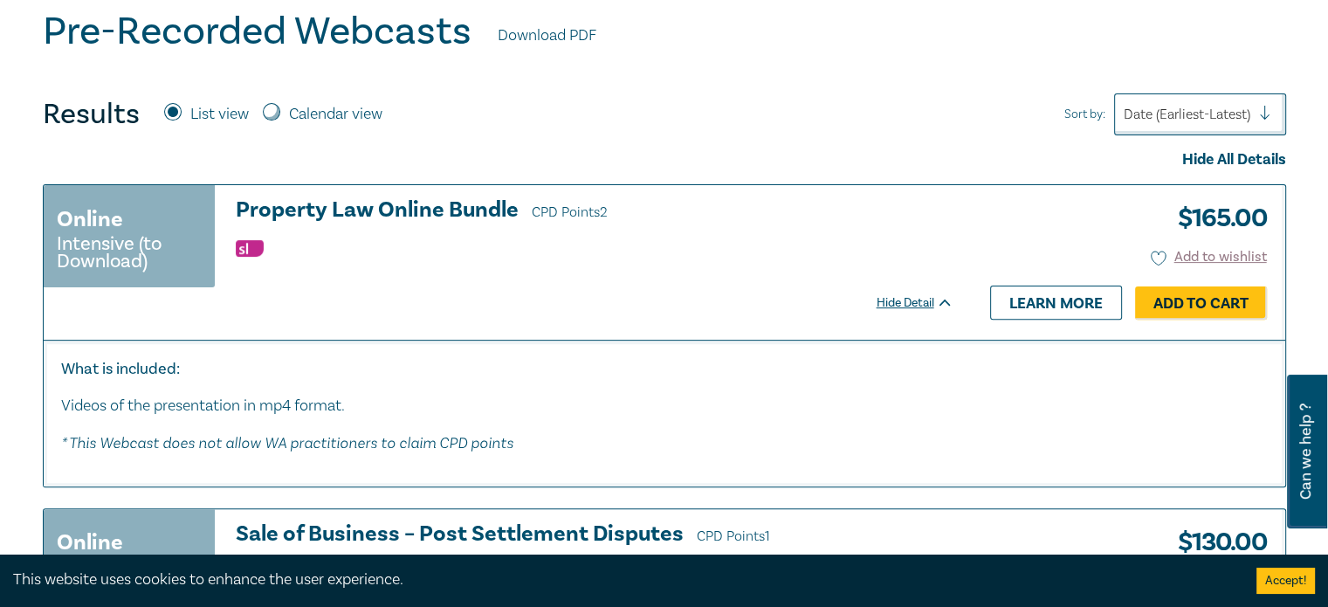
click at [1030, 303] on link "Learn more" at bounding box center [1056, 302] width 132 height 33
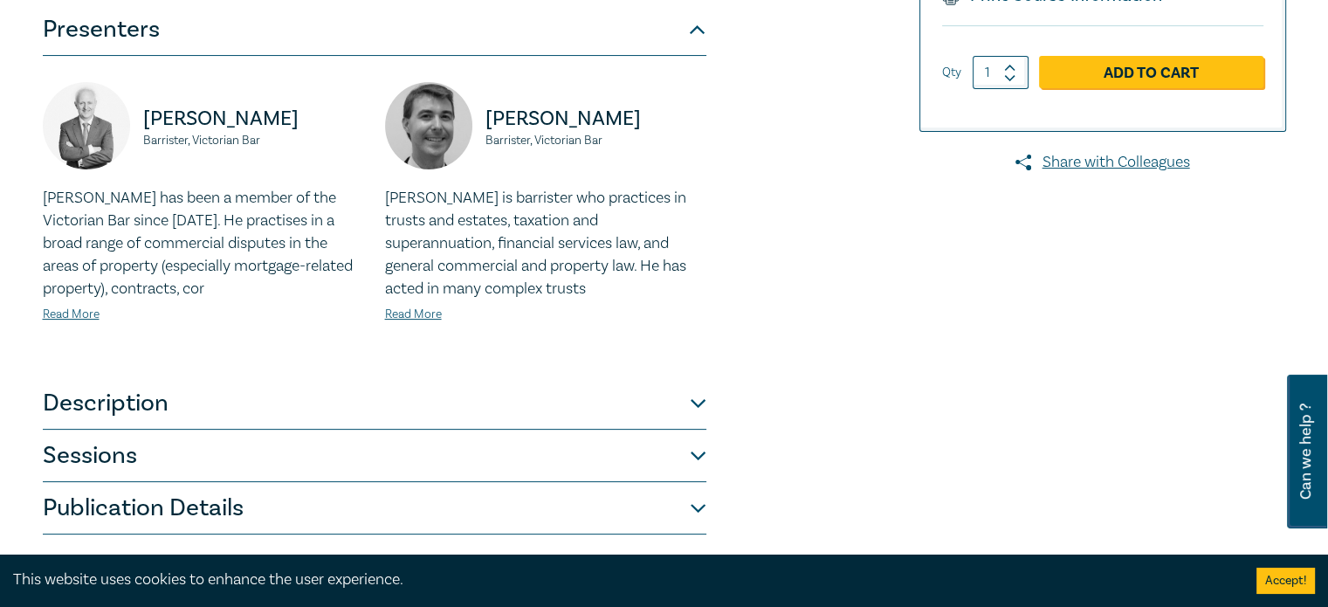
scroll to position [524, 0]
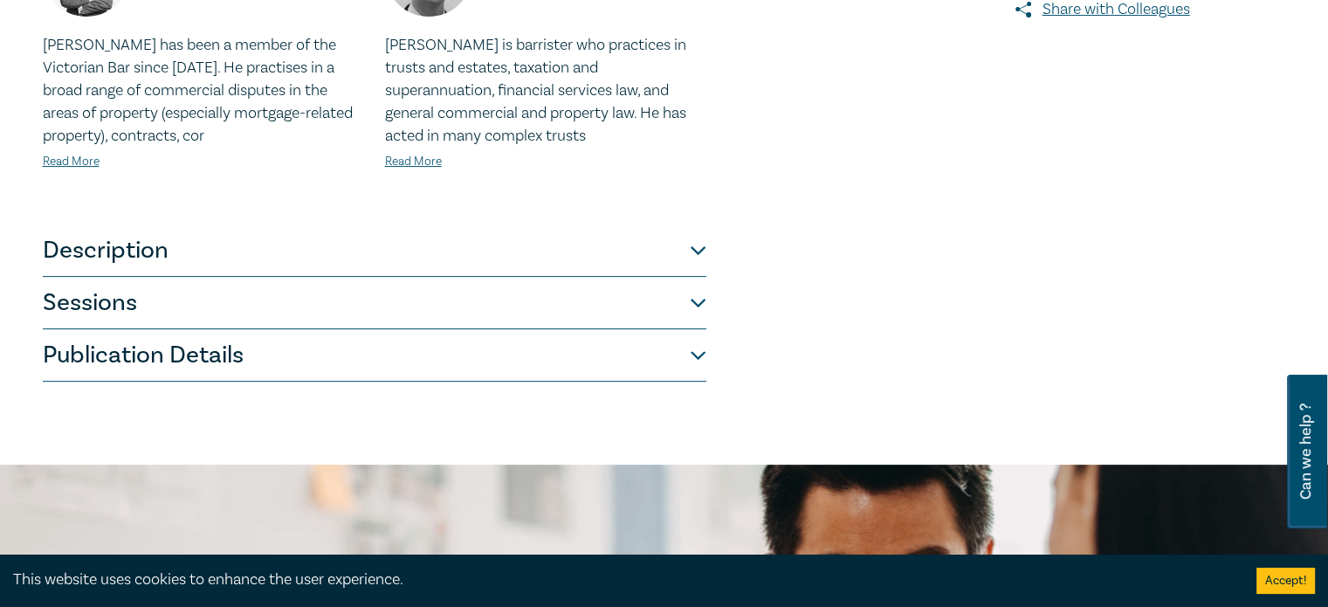
click at [693, 247] on button "Description" at bounding box center [375, 250] width 664 height 52
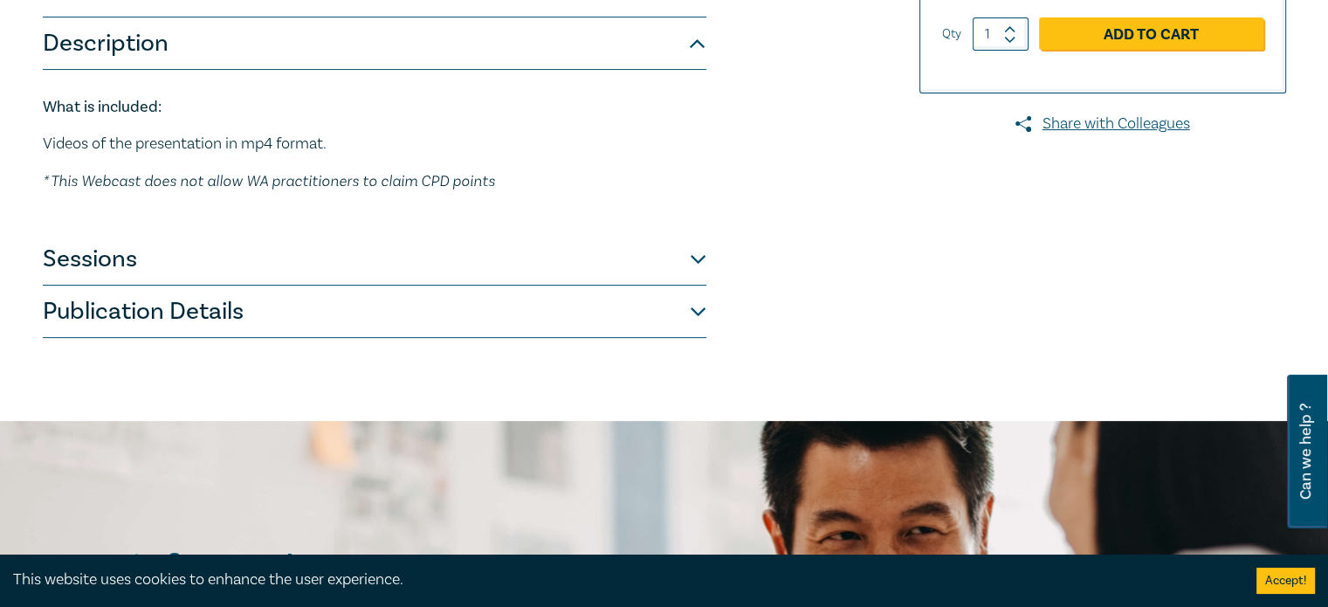
scroll to position [349, 0]
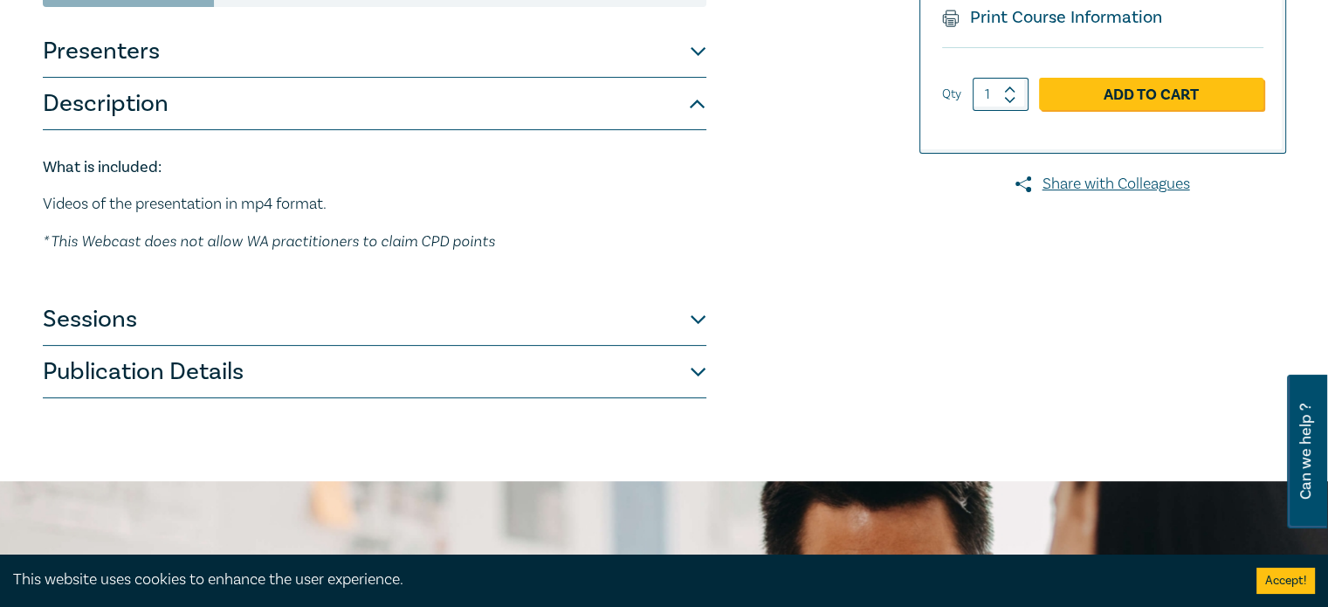
click at [701, 317] on button "Sessions" at bounding box center [375, 319] width 664 height 52
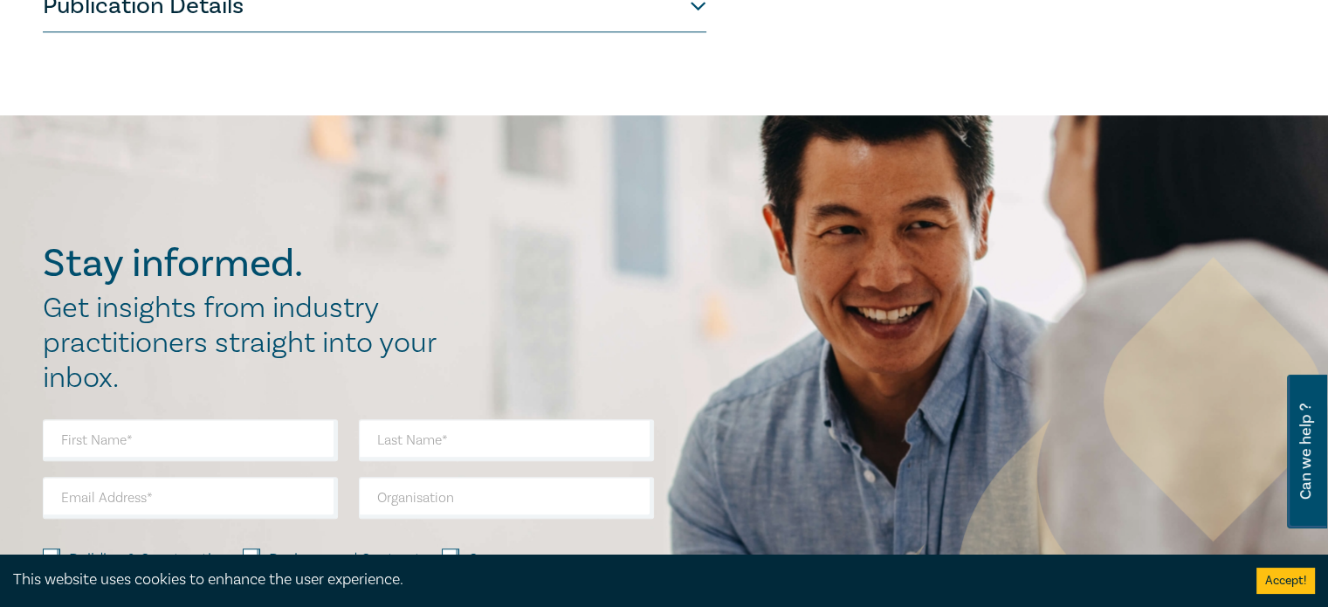
scroll to position [1310, 0]
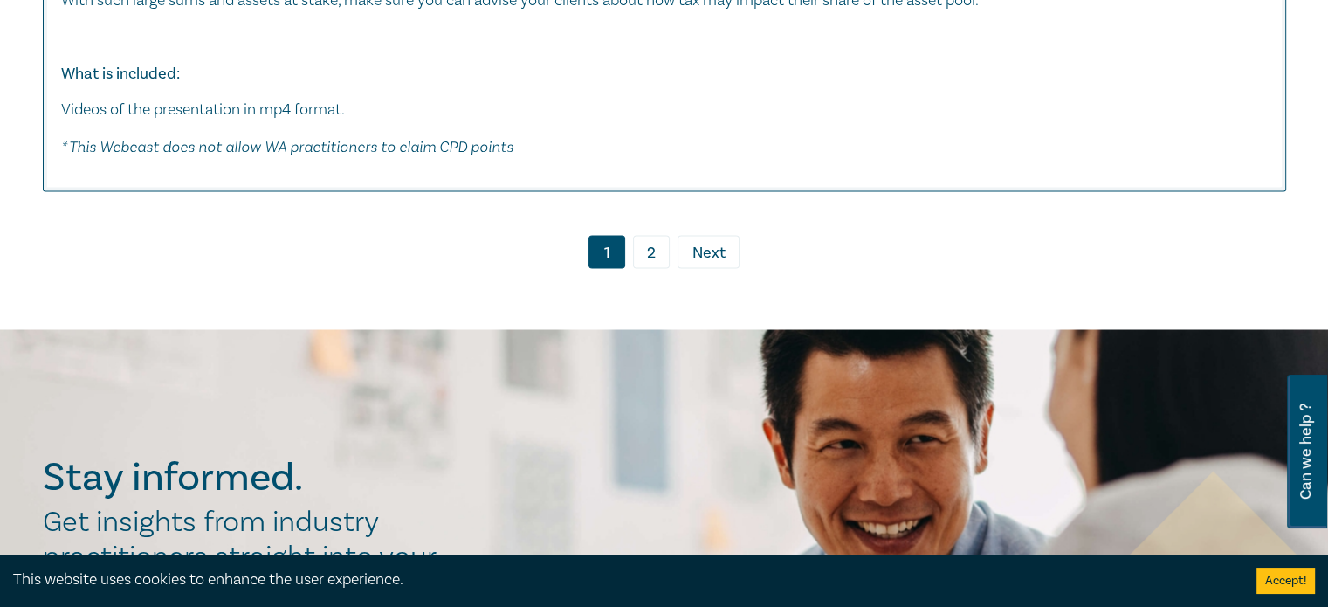
scroll to position [9692, 0]
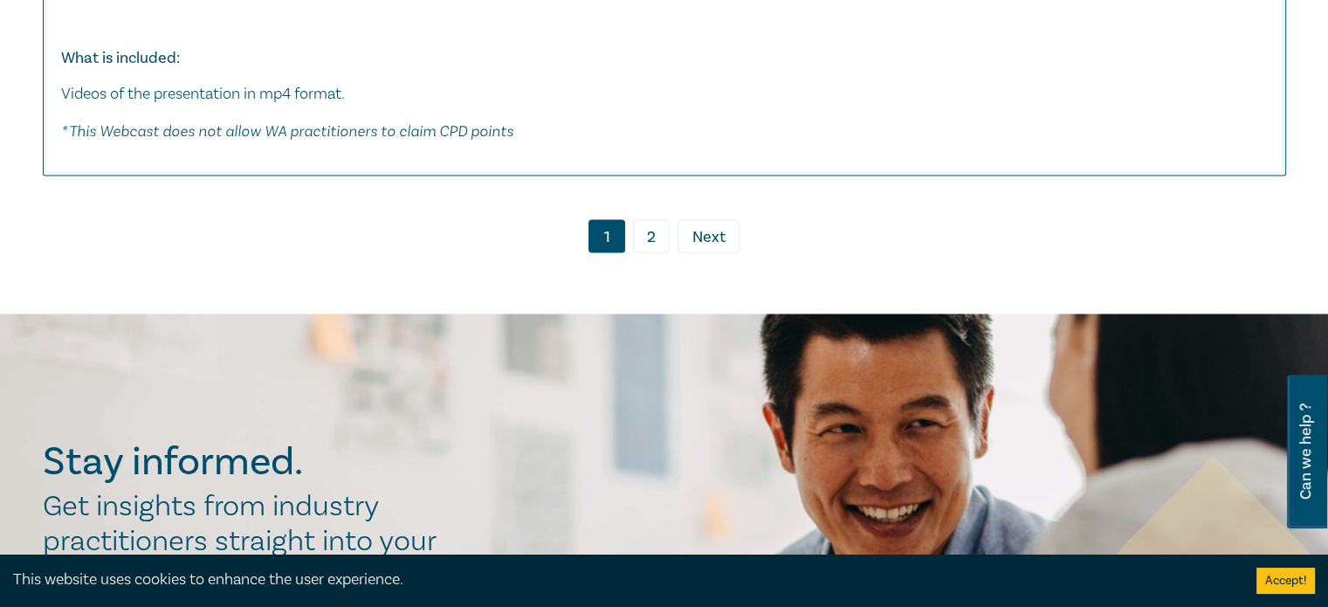
click at [655, 223] on link "2" at bounding box center [651, 235] width 37 height 33
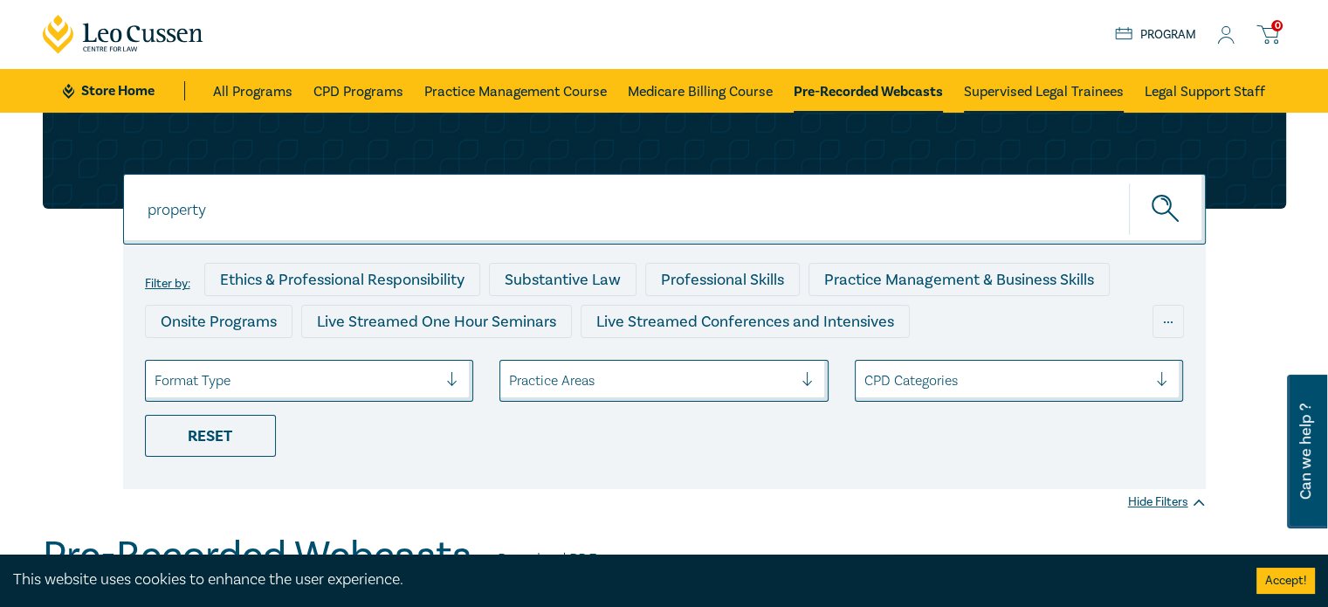
click at [1045, 95] on link "Supervised Legal Trainees" at bounding box center [1044, 91] width 160 height 44
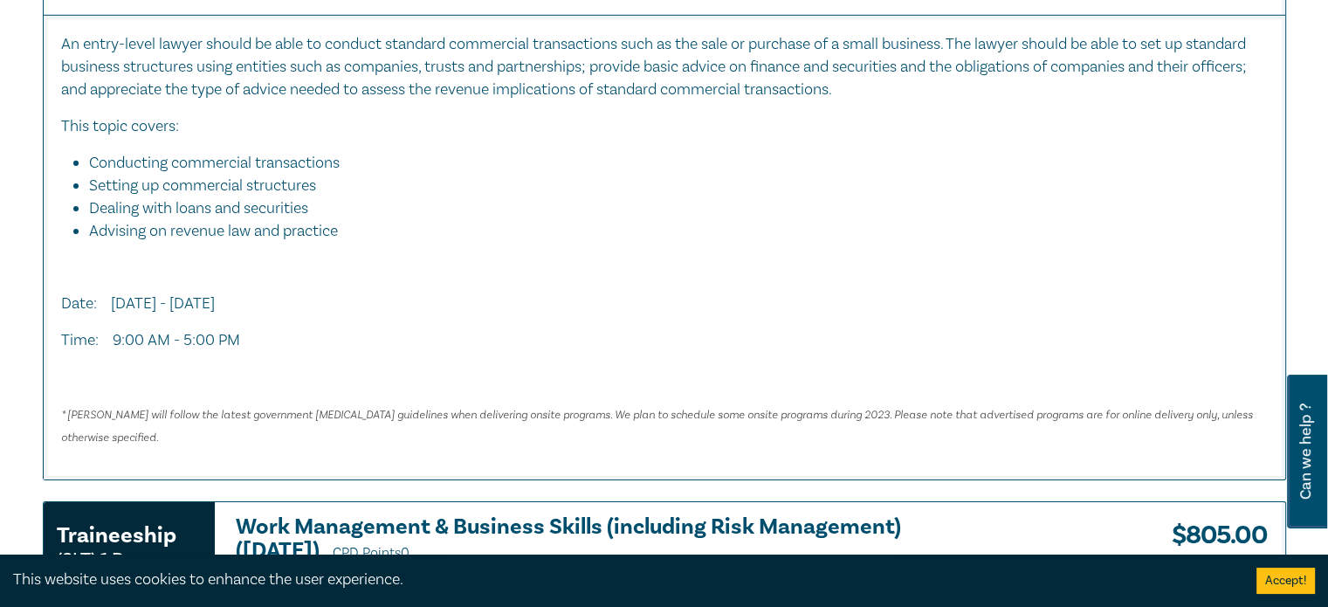
scroll to position [5239, 0]
